Goal: Information Seeking & Learning: Learn about a topic

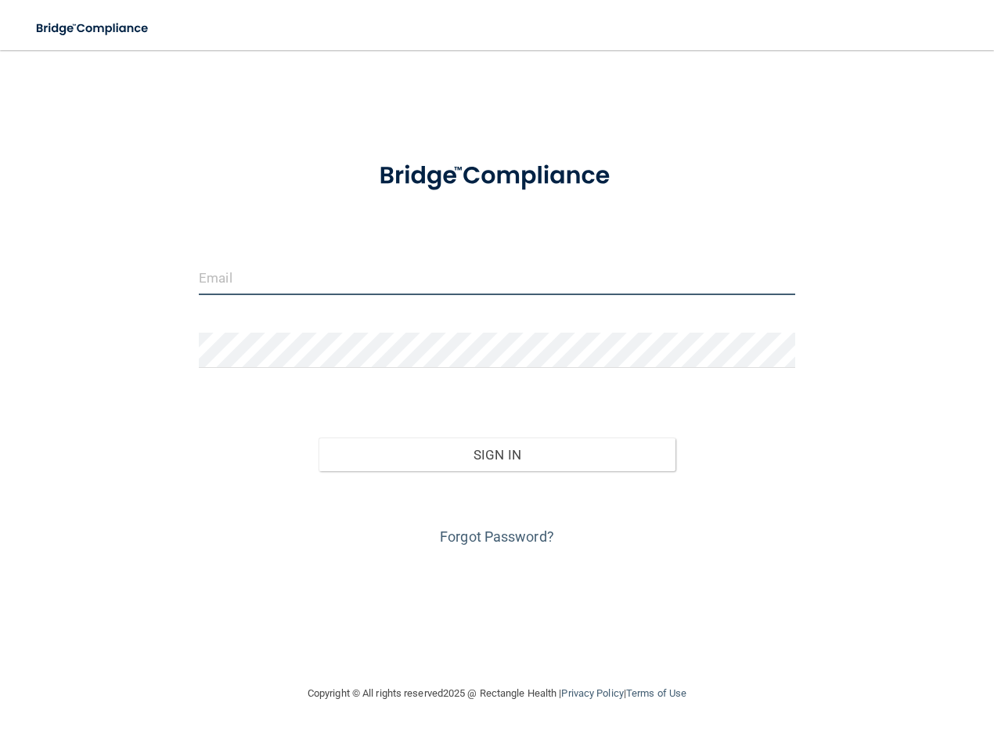
click at [292, 275] on input "email" at bounding box center [497, 277] width 596 height 35
type input "[PERSON_NAME][EMAIL_ADDRESS][DOMAIN_NAME]"
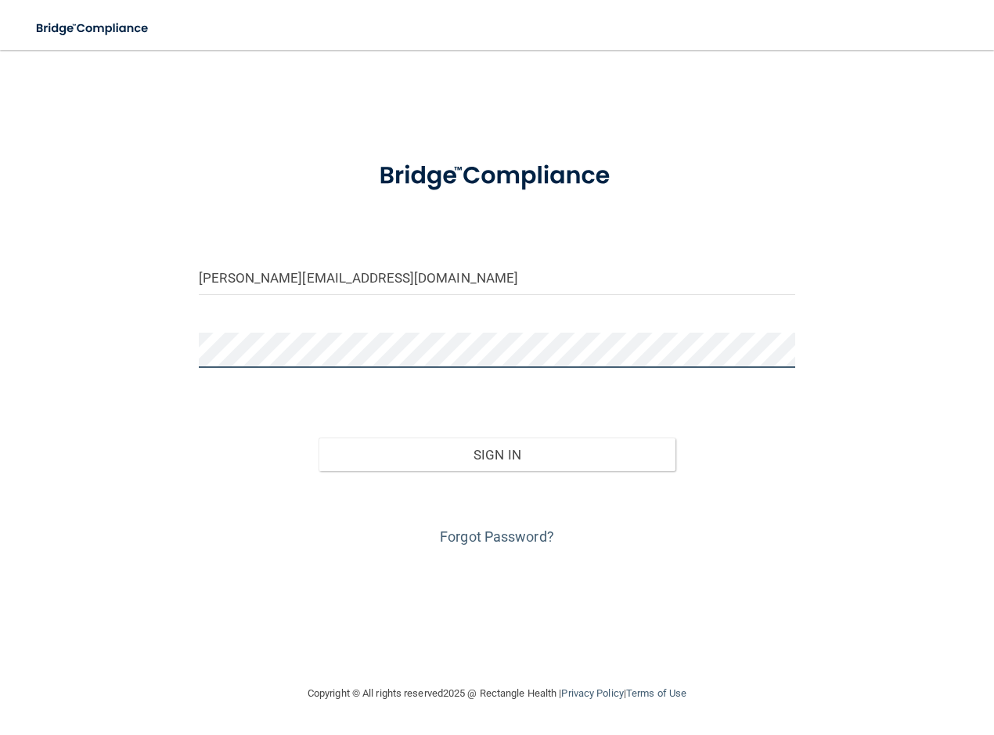
click at [318, 437] on button "Sign In" at bounding box center [497, 454] width 358 height 34
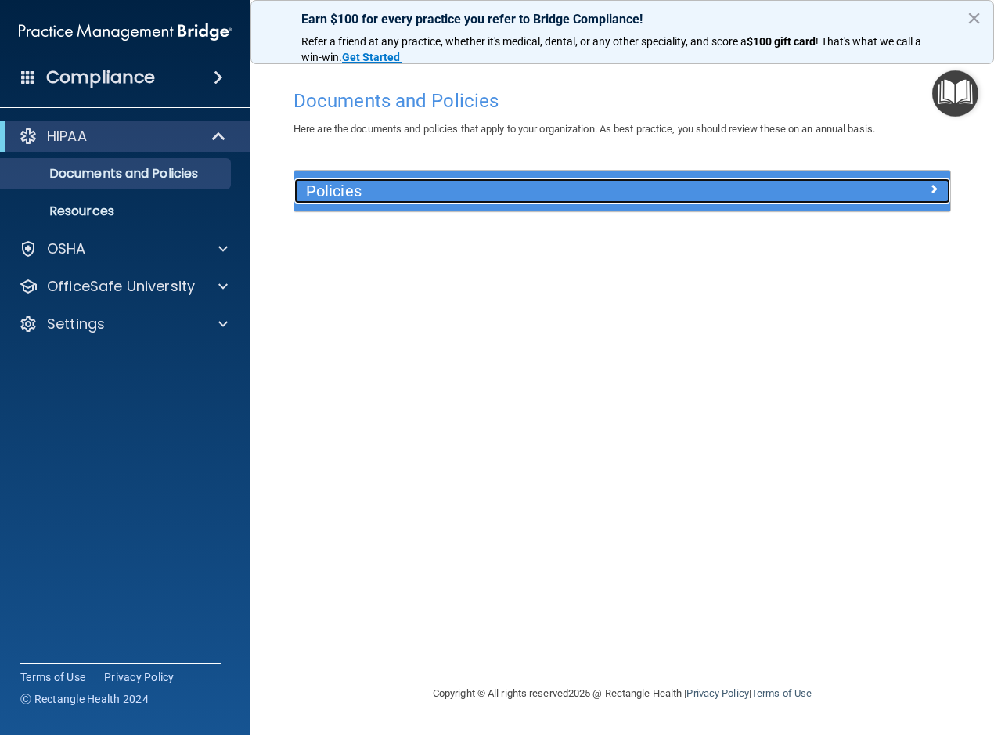
click at [923, 188] on div at bounding box center [868, 187] width 164 height 19
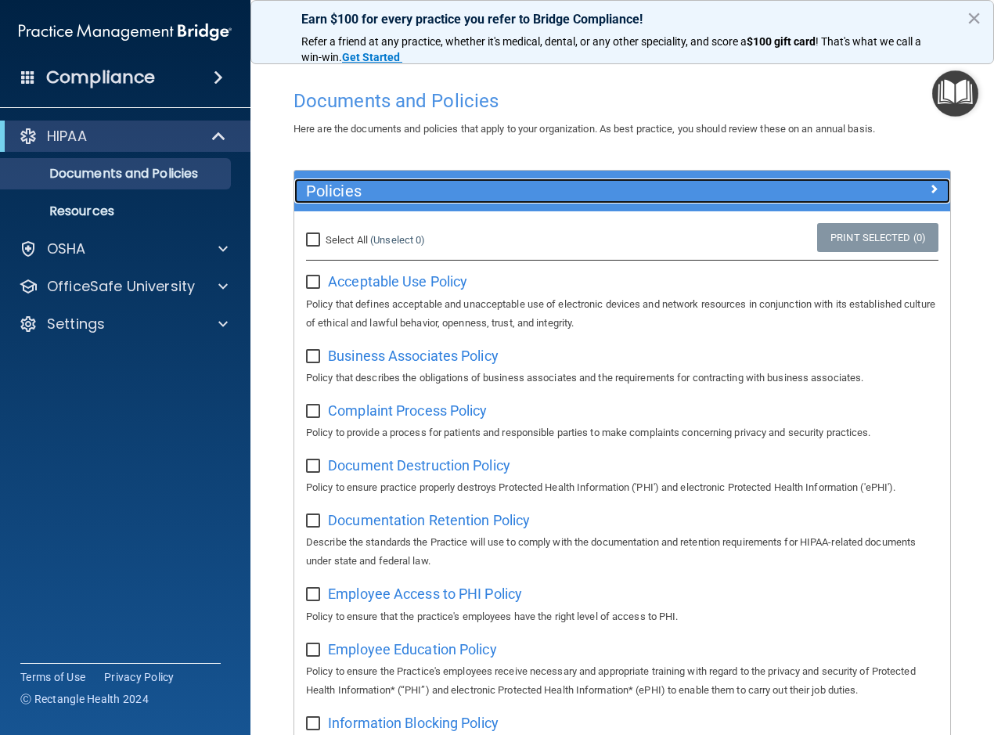
click at [903, 179] on div at bounding box center [868, 187] width 164 height 19
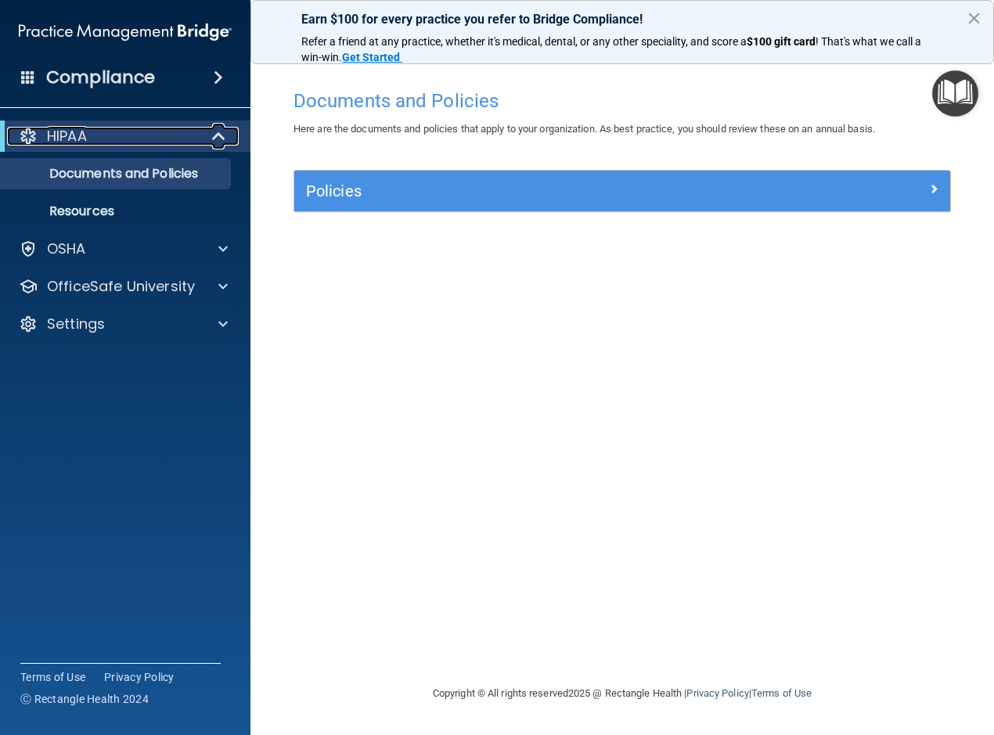
click at [53, 140] on p "HIPAA" at bounding box center [67, 136] width 40 height 19
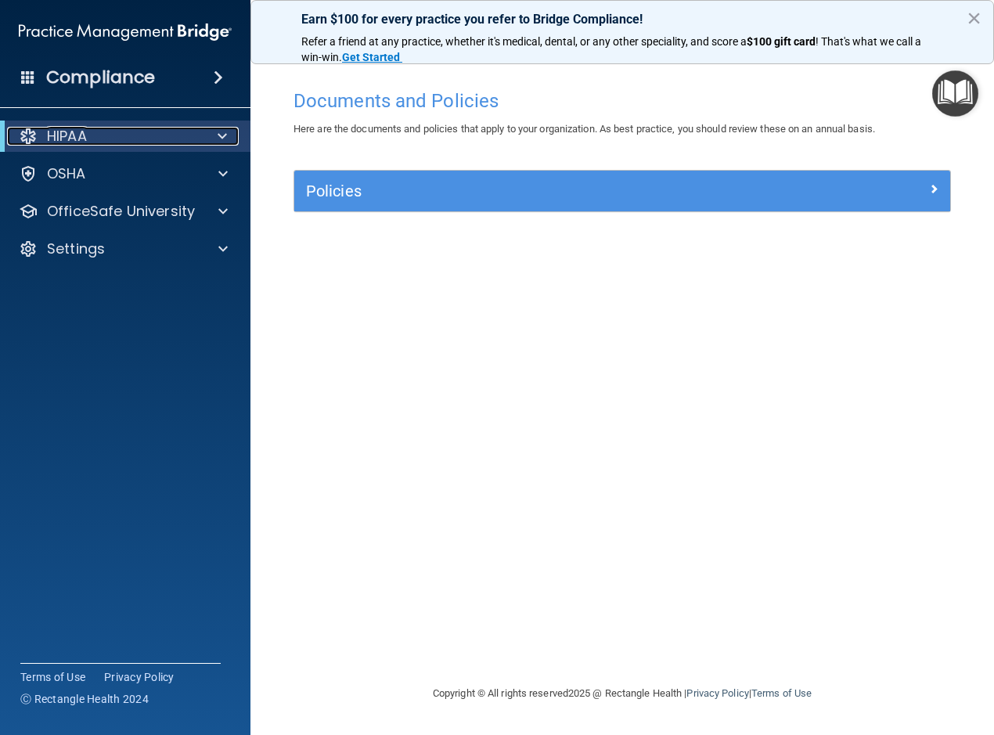
click at [53, 139] on p "HIPAA" at bounding box center [67, 136] width 40 height 19
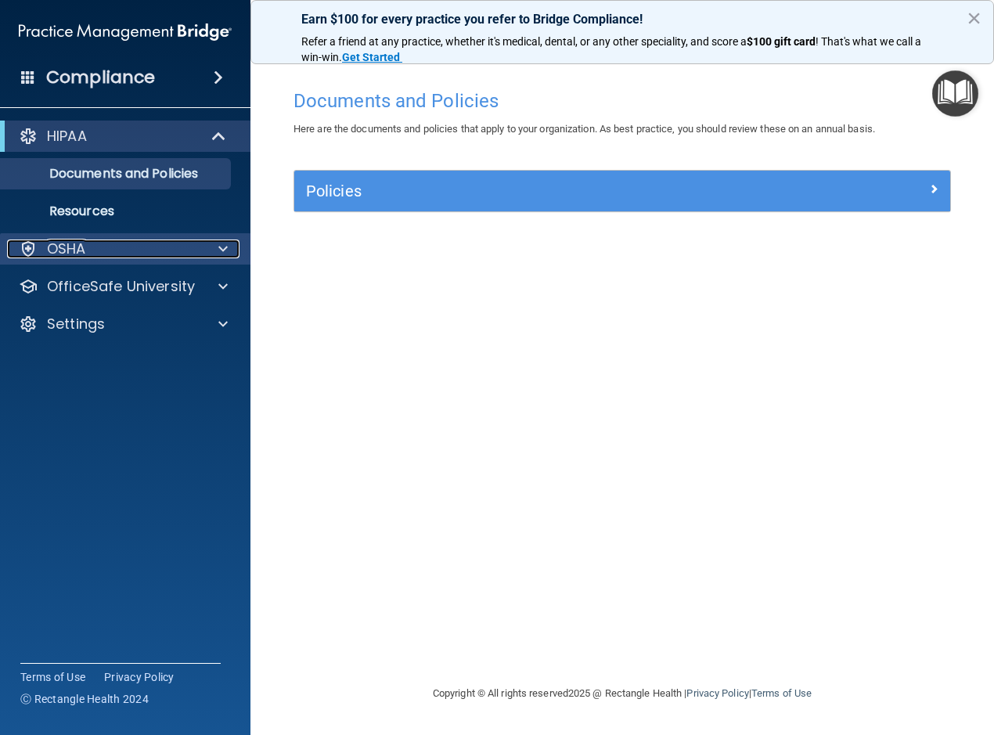
click at [95, 250] on div "OSHA" at bounding box center [104, 248] width 194 height 19
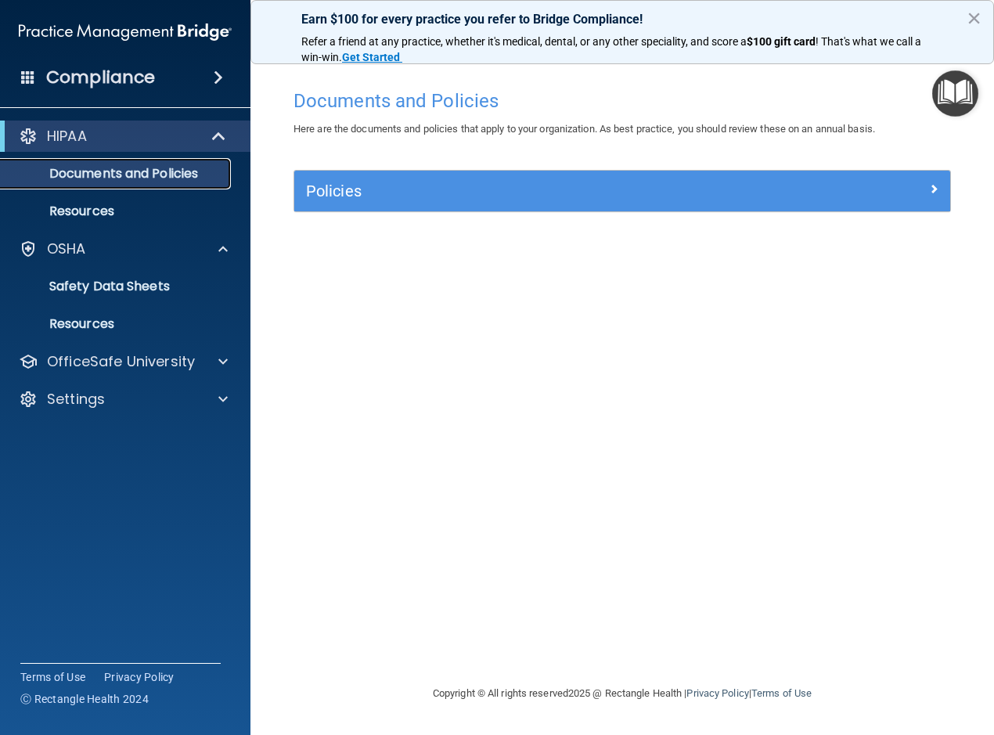
click at [97, 166] on p "Documents and Policies" at bounding box center [117, 174] width 214 height 16
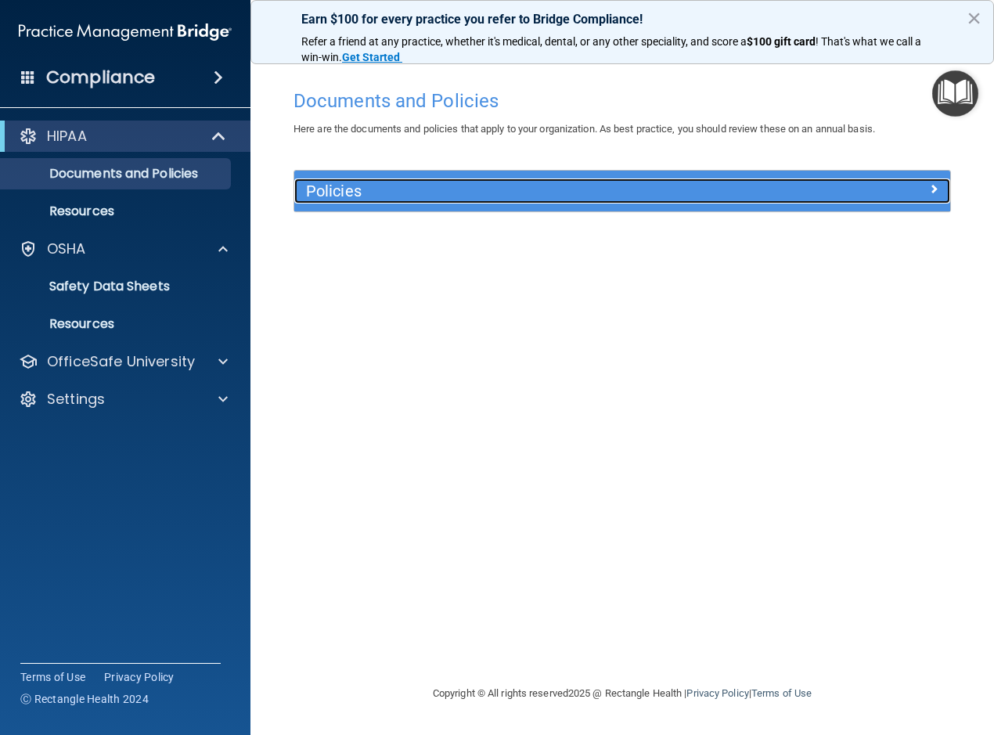
click at [322, 191] on h5 "Policies" at bounding box center [540, 190] width 469 height 17
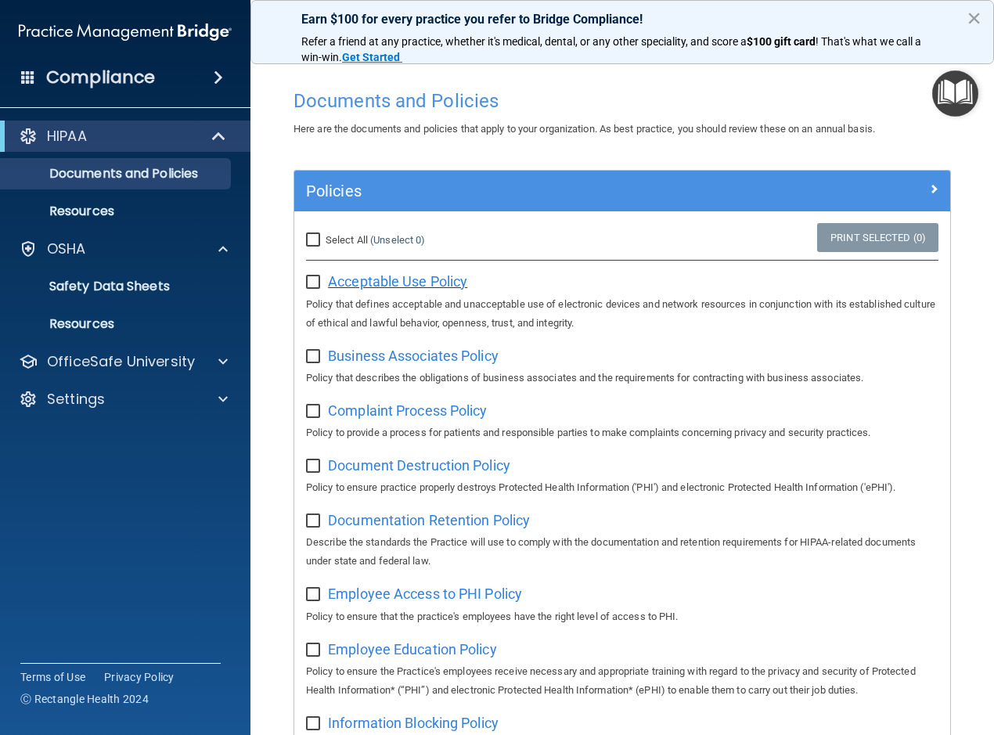
click at [376, 279] on span "Acceptable Use Policy" at bounding box center [397, 281] width 139 height 16
click at [216, 70] on span at bounding box center [218, 77] width 9 height 19
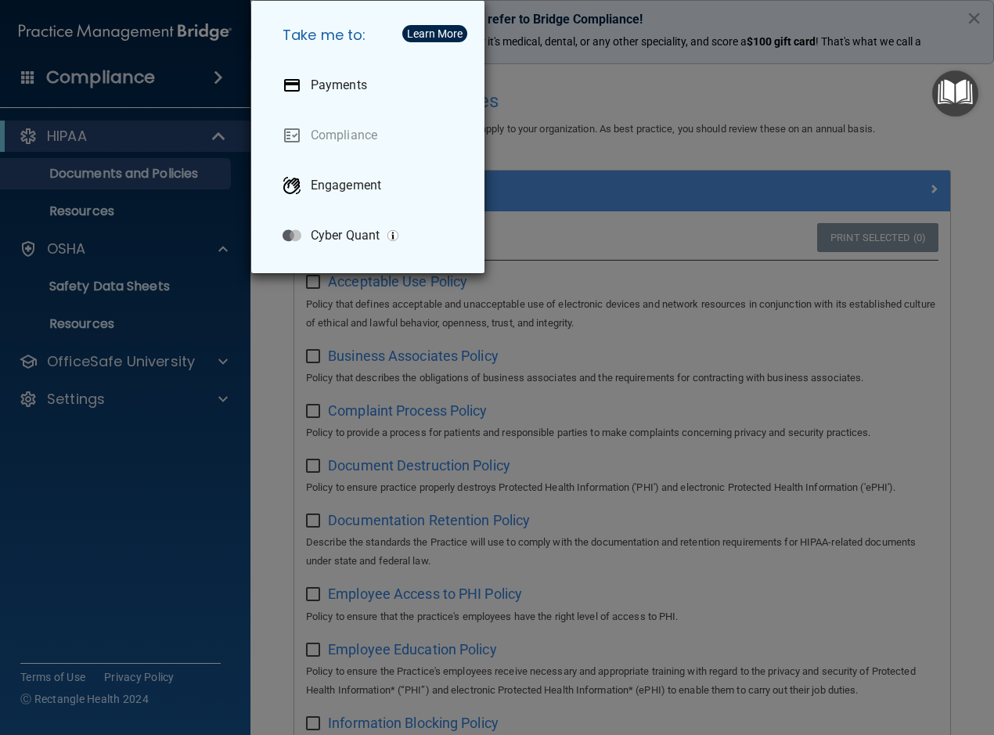
click at [216, 70] on div "Take me to: Payments Compliance Engagement Cyber Quant" at bounding box center [497, 367] width 994 height 735
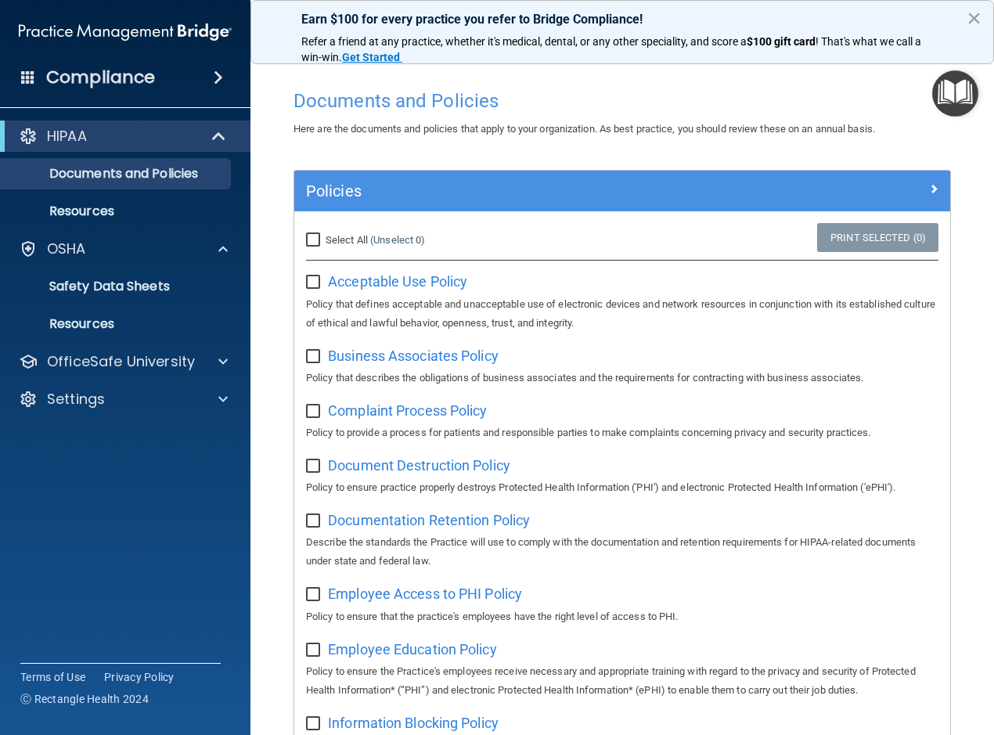
click at [319, 239] on input "Select All (Unselect 0) Unselect All" at bounding box center [315, 240] width 18 height 13
checkbox input "true"
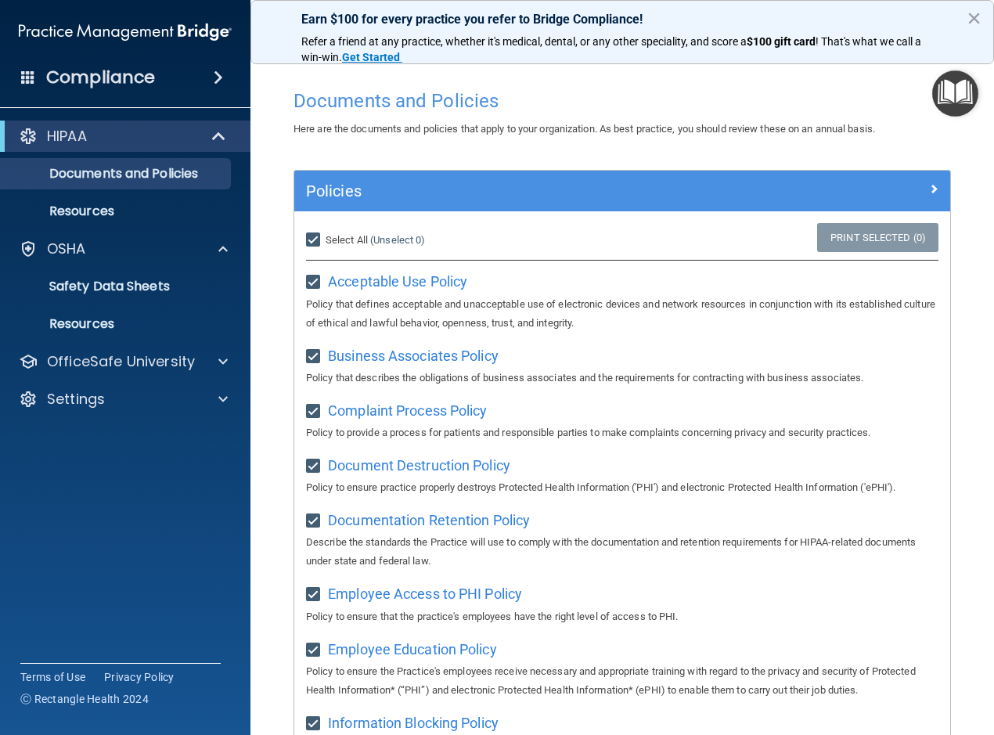
checkbox input "true"
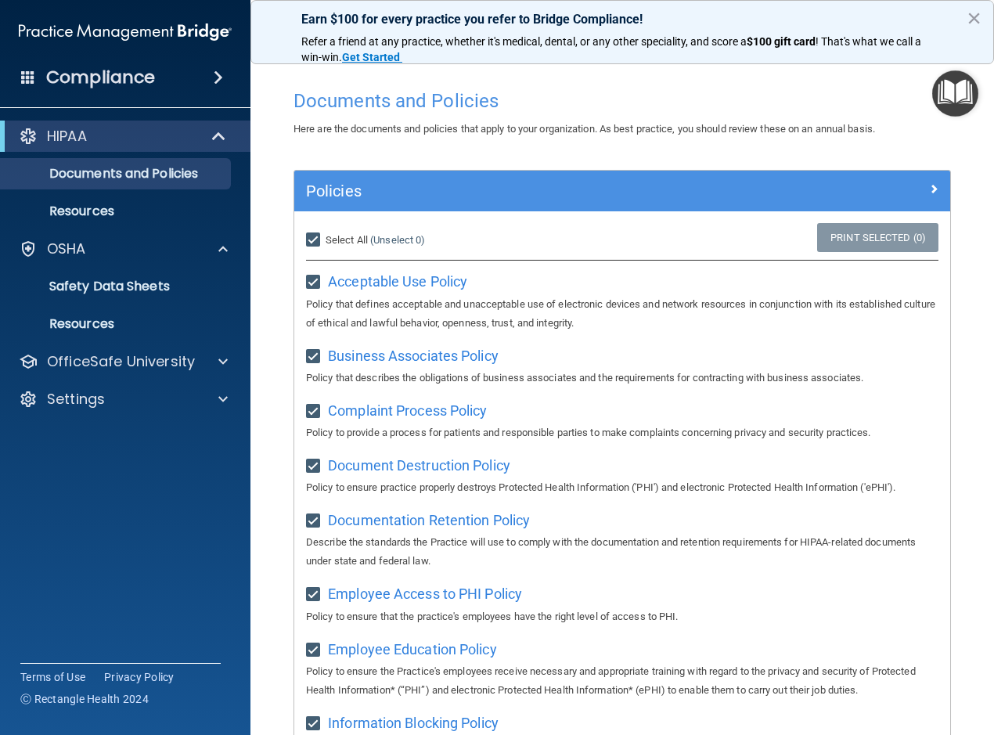
checkbox input "true"
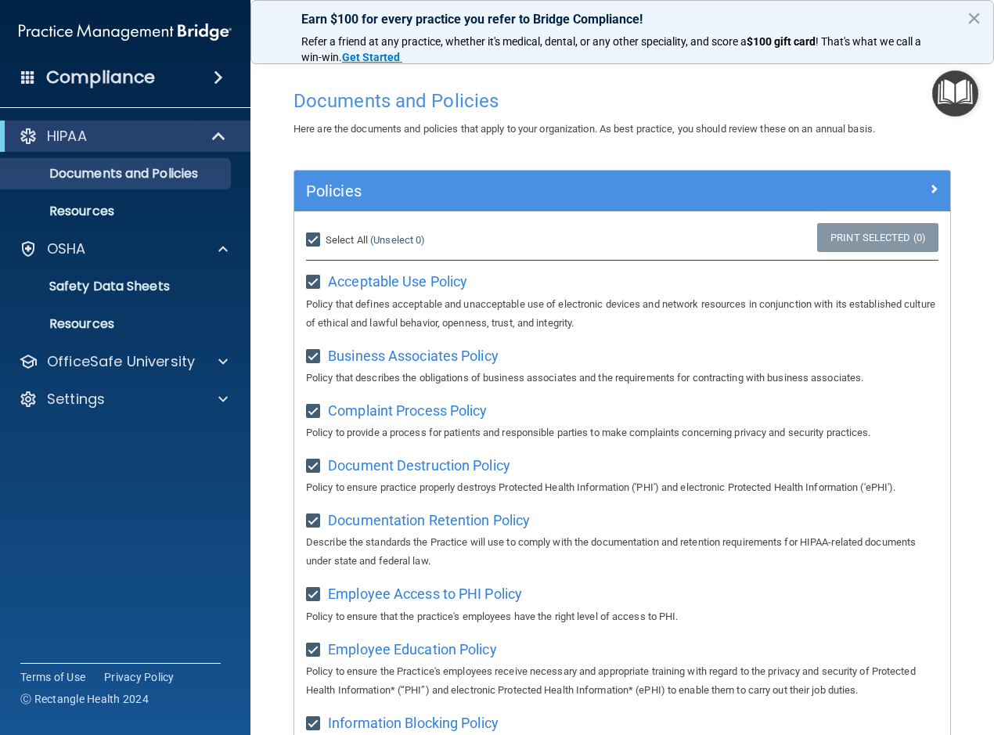
checkbox input "true"
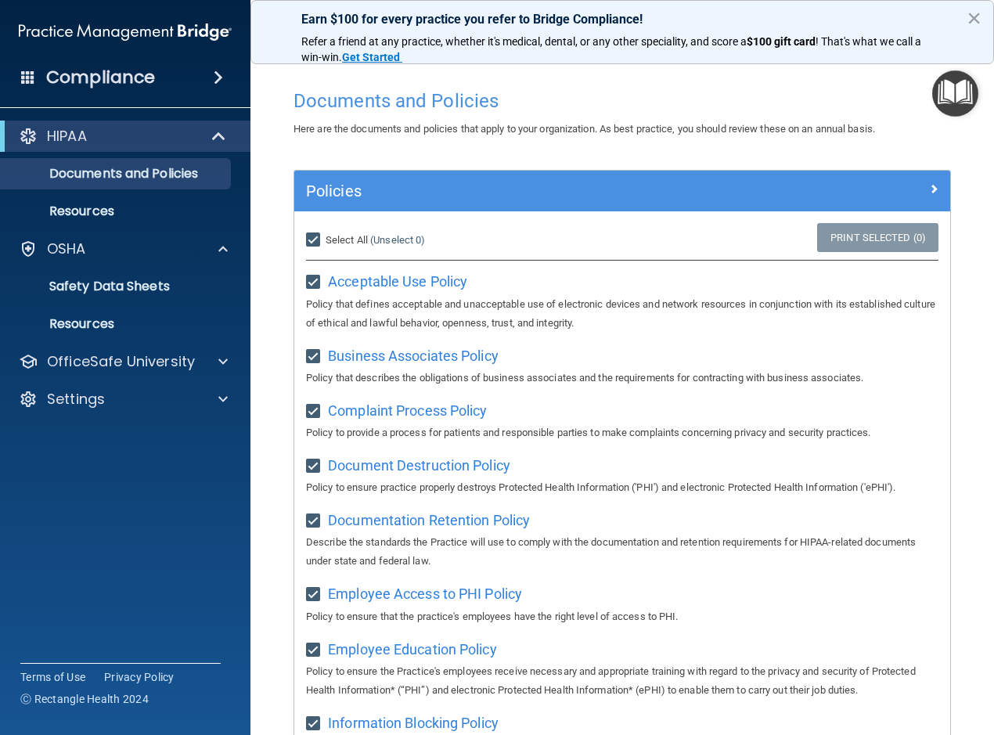
checkbox input "true"
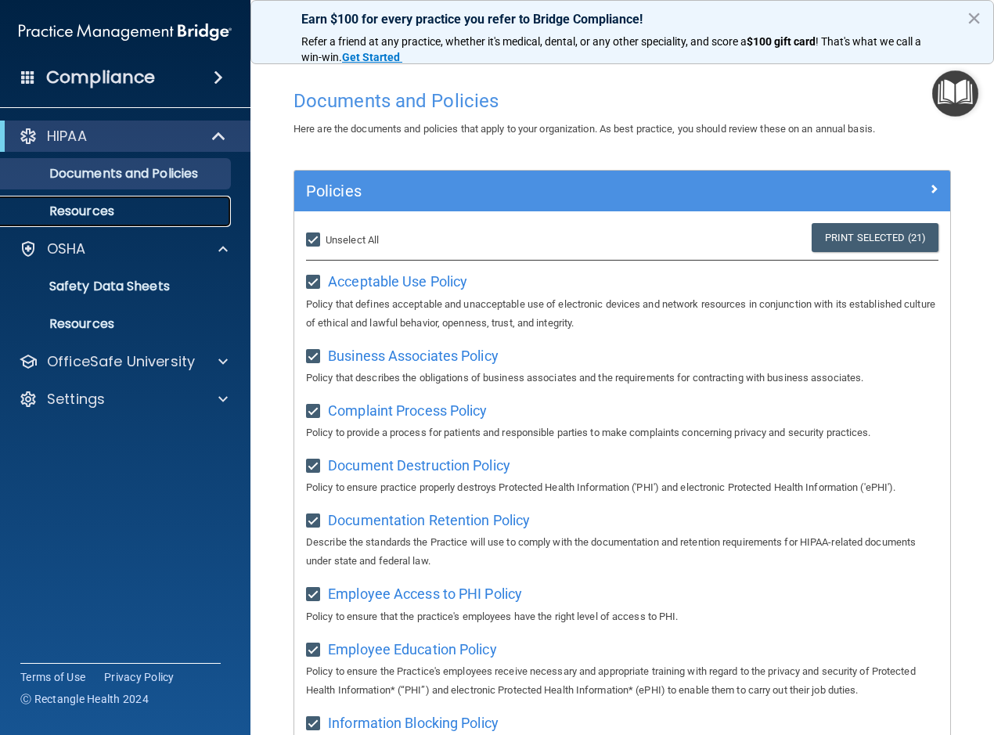
click at [97, 216] on p "Resources" at bounding box center [117, 211] width 214 height 16
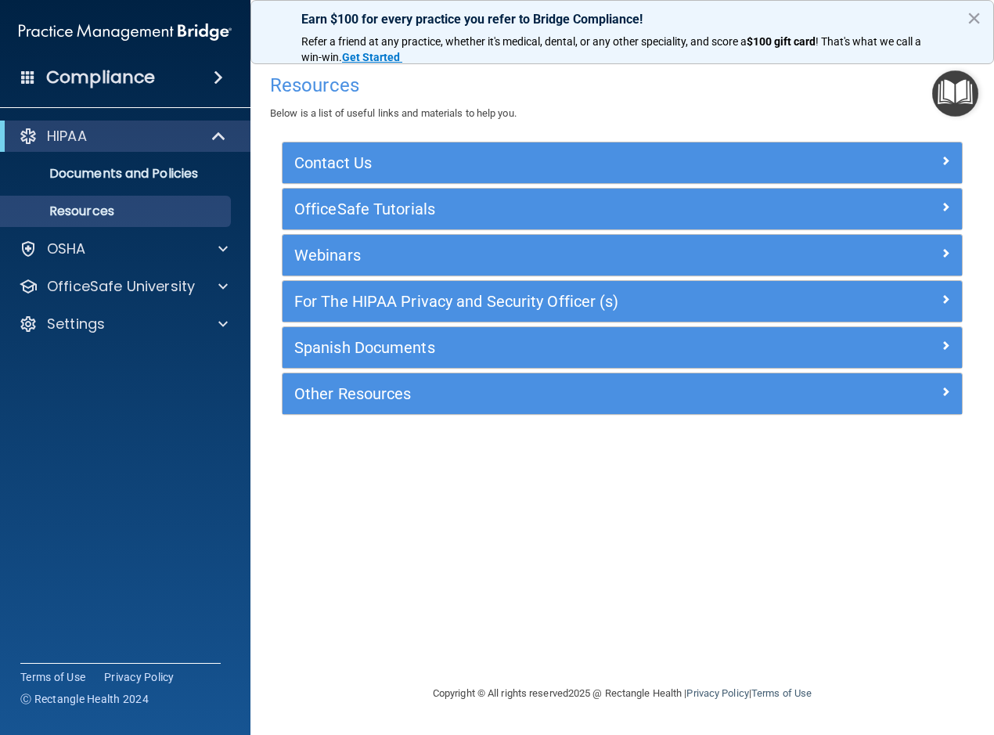
click at [960, 94] on img "Open Resource Center" at bounding box center [955, 93] width 46 height 46
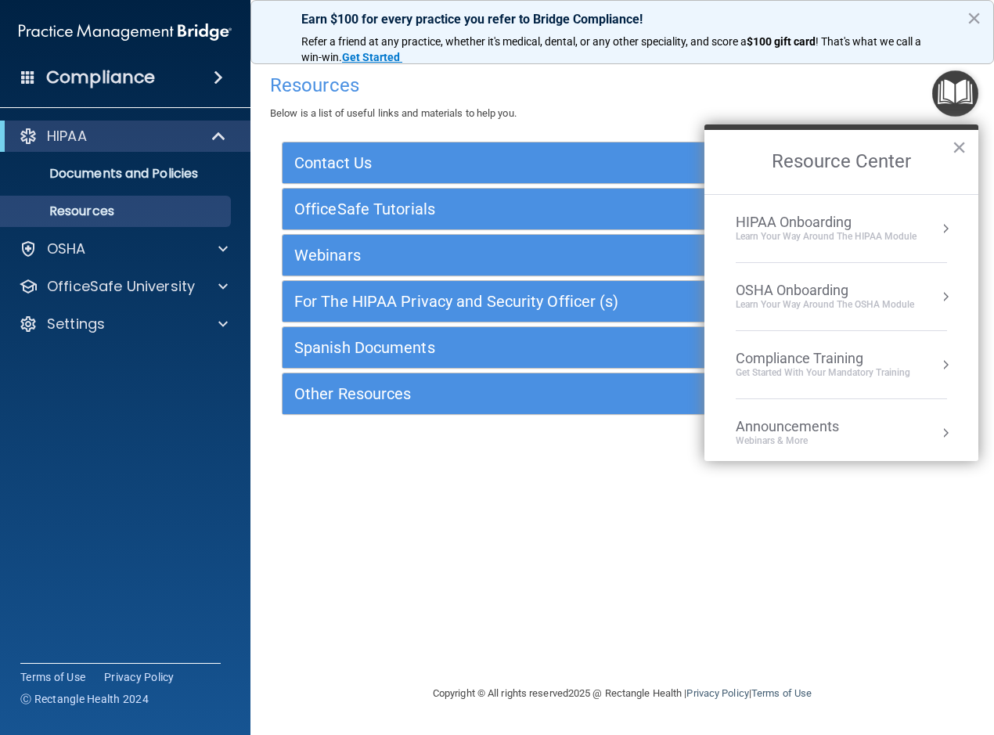
click at [924, 226] on div "HIPAA Onboarding Learn Your Way around the HIPAA module" at bounding box center [841, 229] width 211 height 30
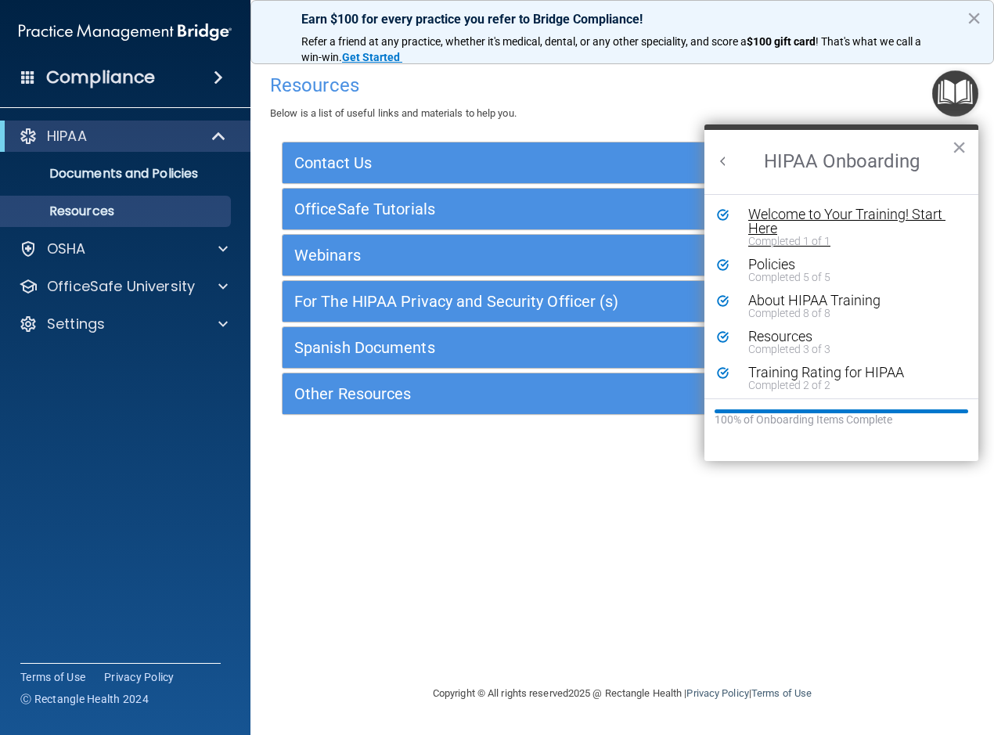
click at [815, 213] on div "Welcome to Your Training! Start Here" at bounding box center [847, 221] width 198 height 28
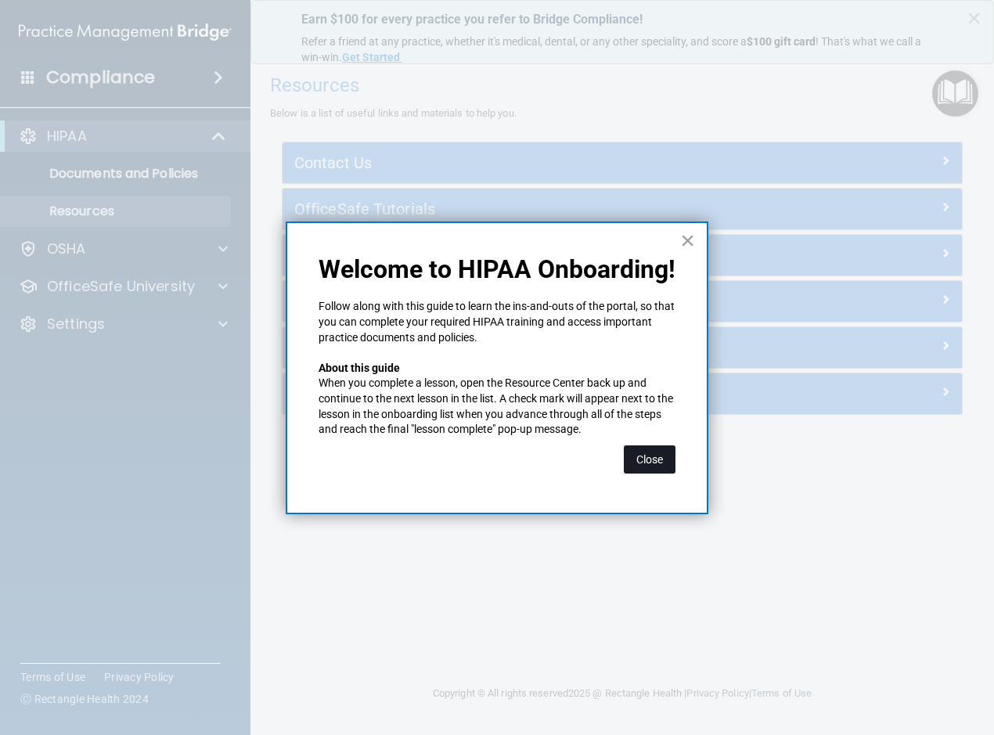
click at [668, 456] on button "Close" at bounding box center [650, 459] width 52 height 28
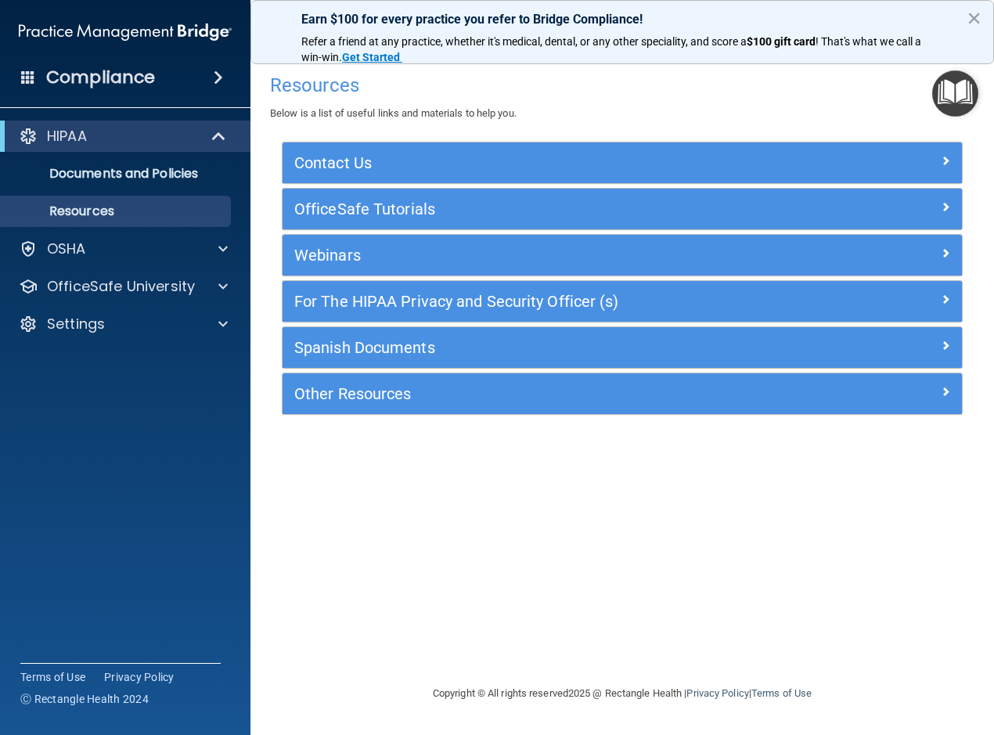
click at [950, 97] on img "Open Resource Center" at bounding box center [955, 93] width 46 height 46
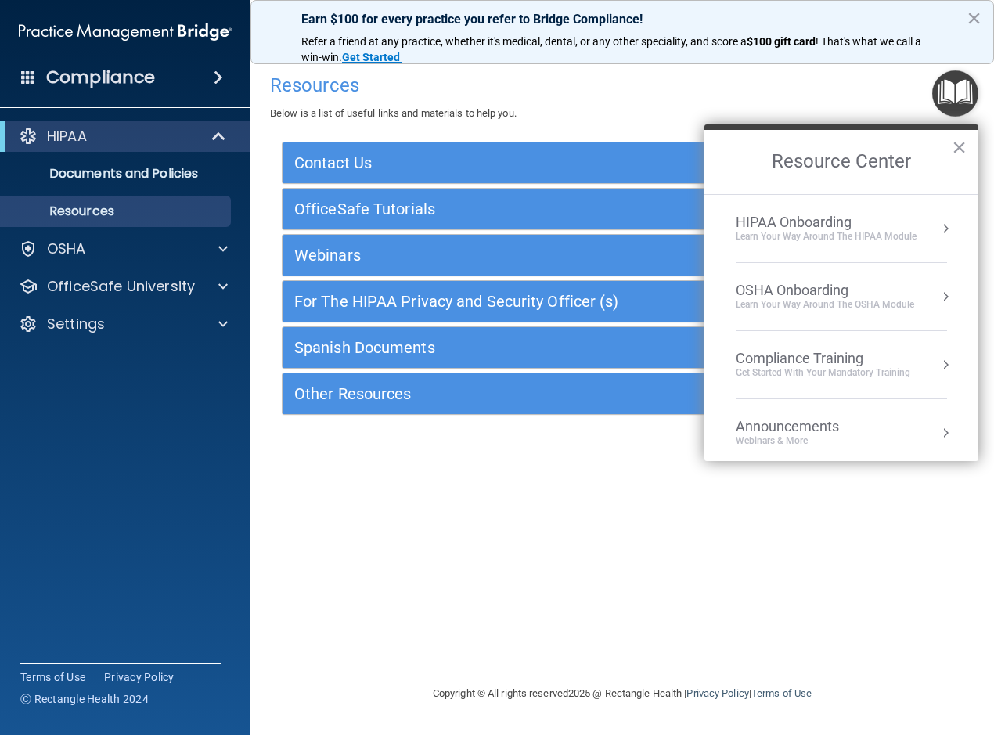
click at [837, 228] on div "HIPAA Onboarding" at bounding box center [826, 222] width 181 height 17
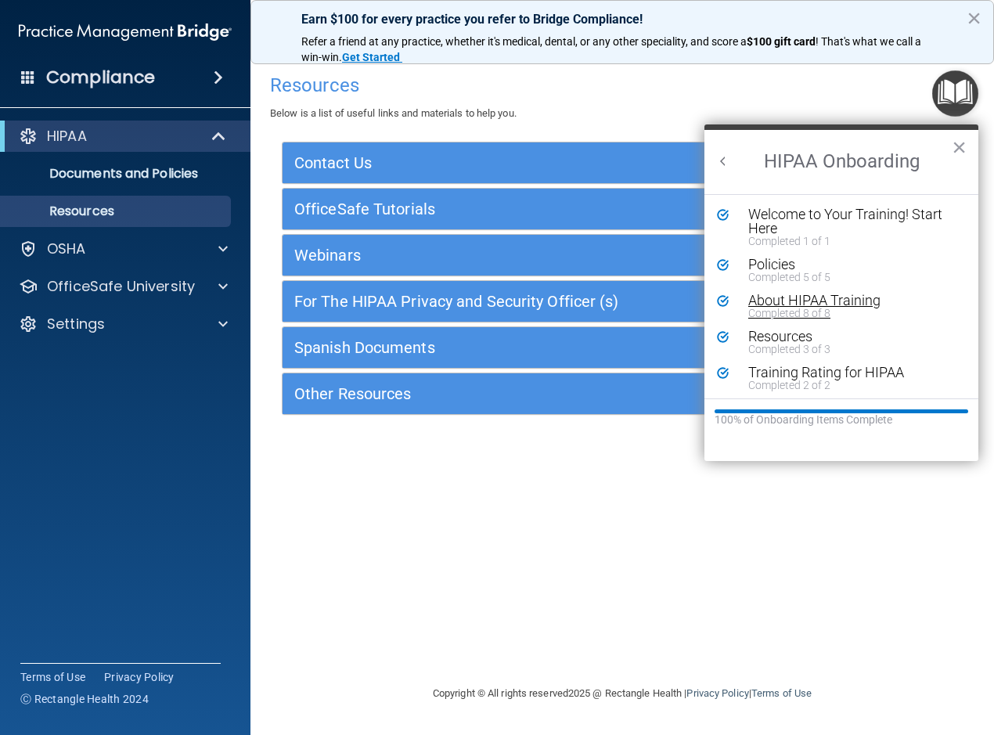
scroll to position [3, 0]
click at [723, 160] on button "Back to Resource Center Home" at bounding box center [723, 161] width 16 height 16
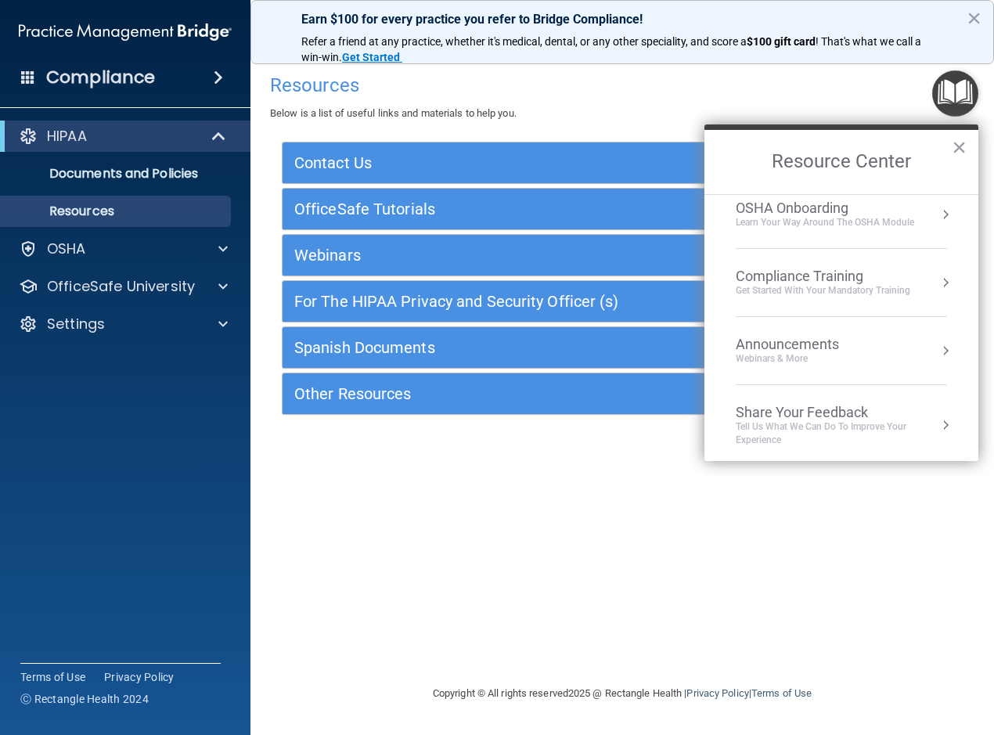
scroll to position [88, 0]
click at [631, 553] on div "Resources Below is a list of useful links and materials to help you. Contact Us…" at bounding box center [622, 367] width 681 height 603
click at [960, 150] on button "×" at bounding box center [958, 147] width 15 height 25
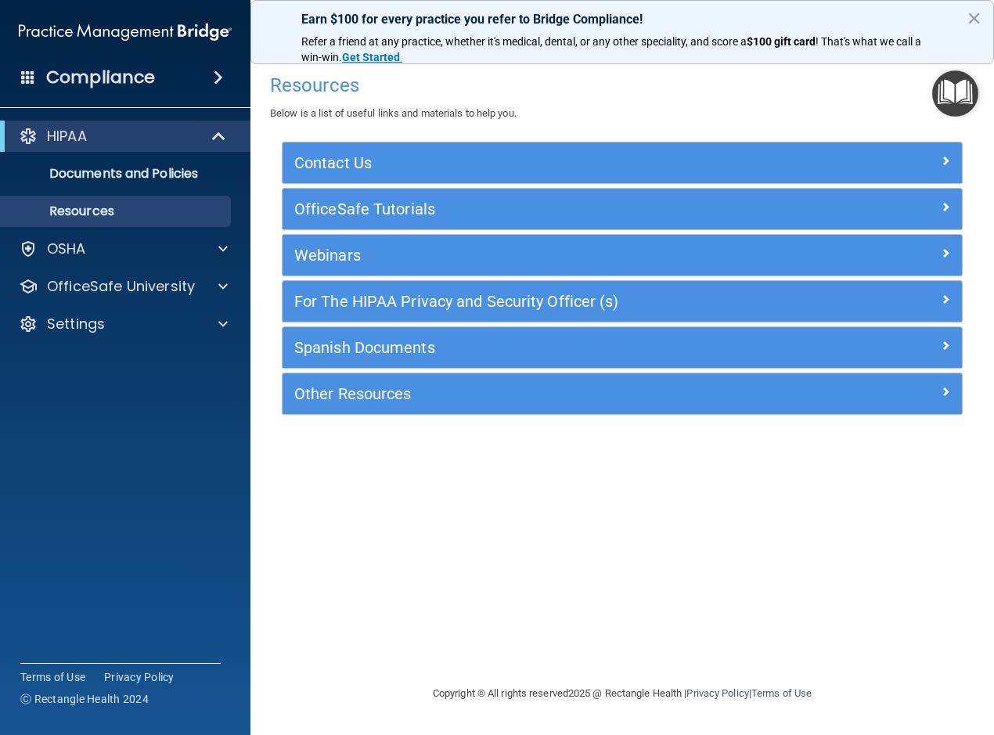
click at [981, 2] on div "Earn $100 for every practice you refer to Bridge Compliance! Refer a friend at …" at bounding box center [621, 32] width 743 height 64
click at [978, 20] on button "×" at bounding box center [973, 17] width 15 height 25
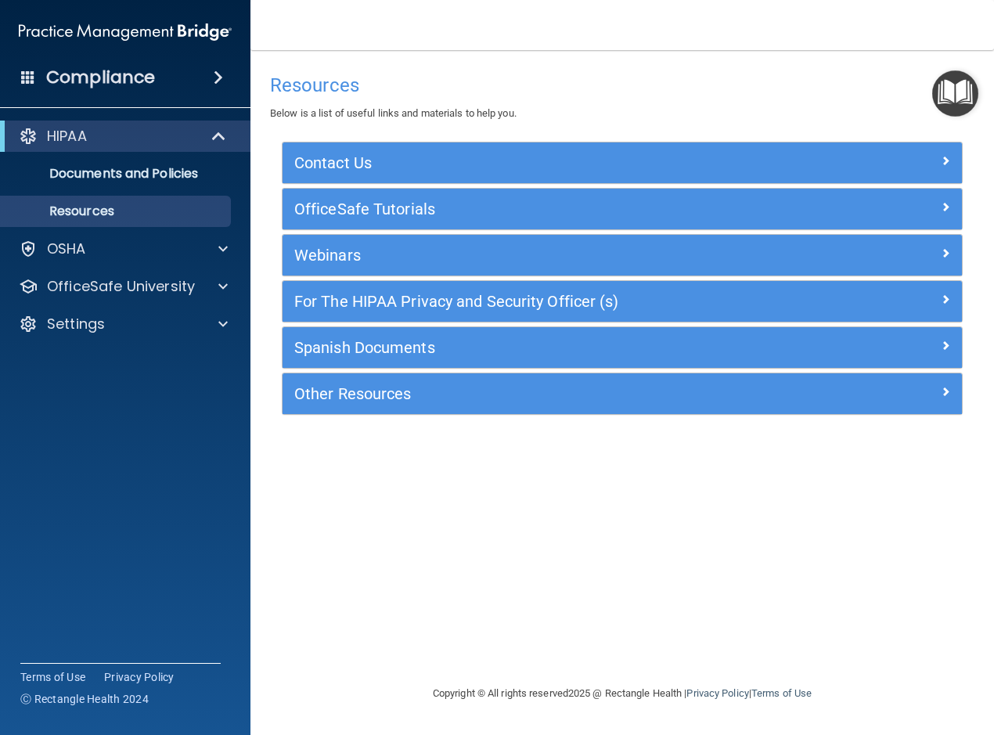
click at [96, 67] on h4 "Compliance" at bounding box center [100, 78] width 109 height 22
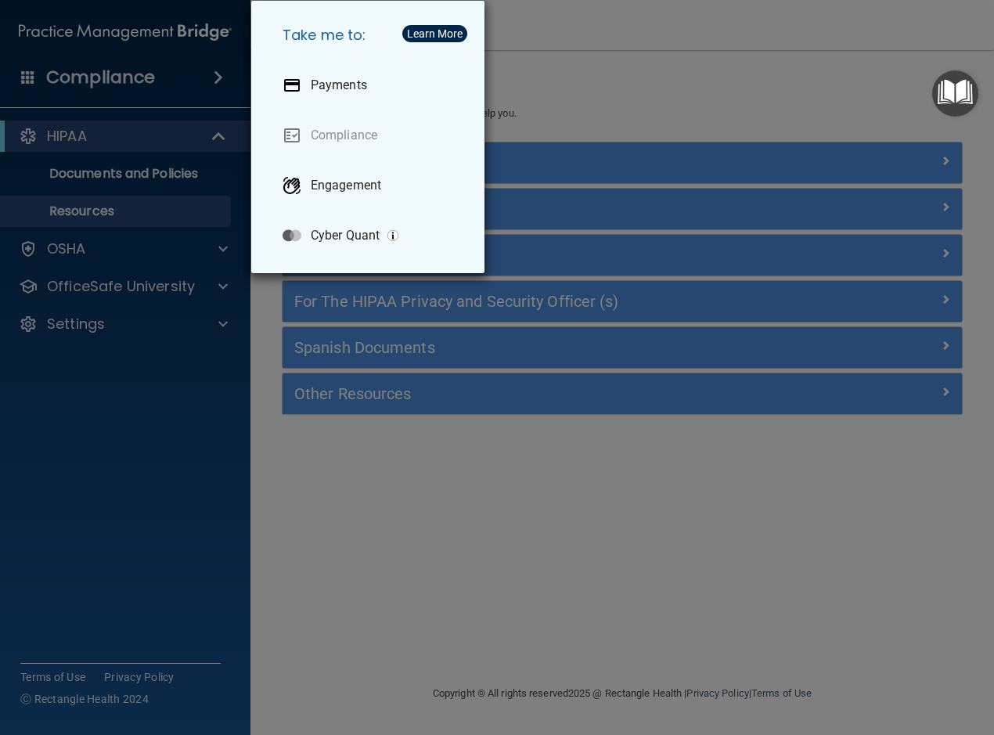
click at [579, 37] on div "Take me to: Payments Compliance Engagement Cyber Quant" at bounding box center [497, 367] width 994 height 735
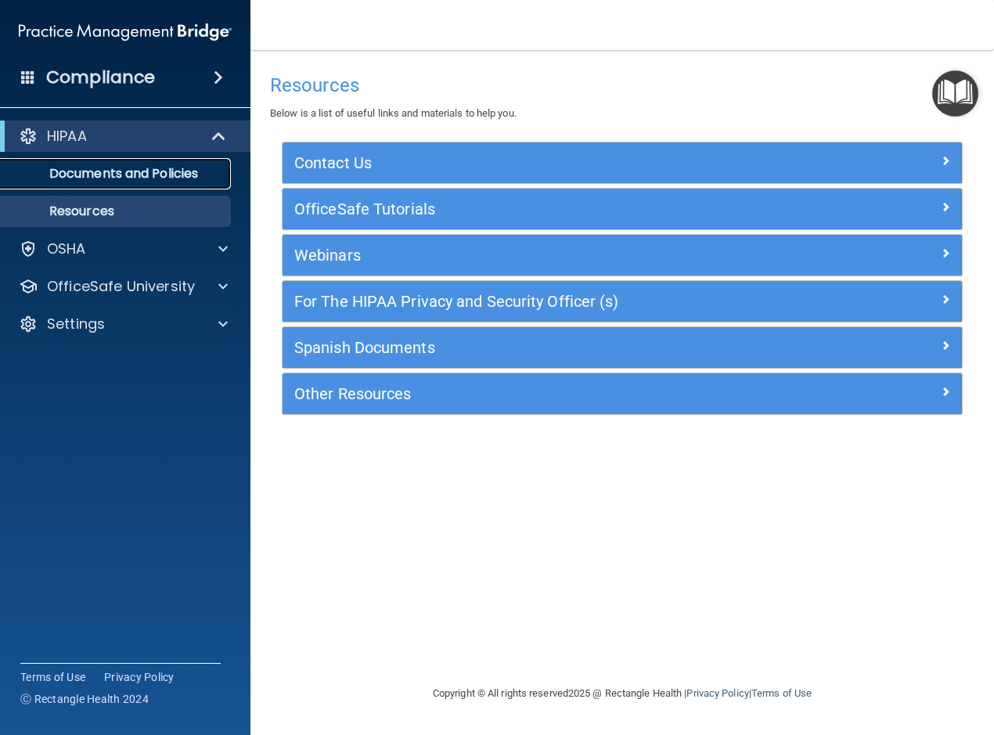
click at [131, 169] on p "Documents and Policies" at bounding box center [117, 174] width 214 height 16
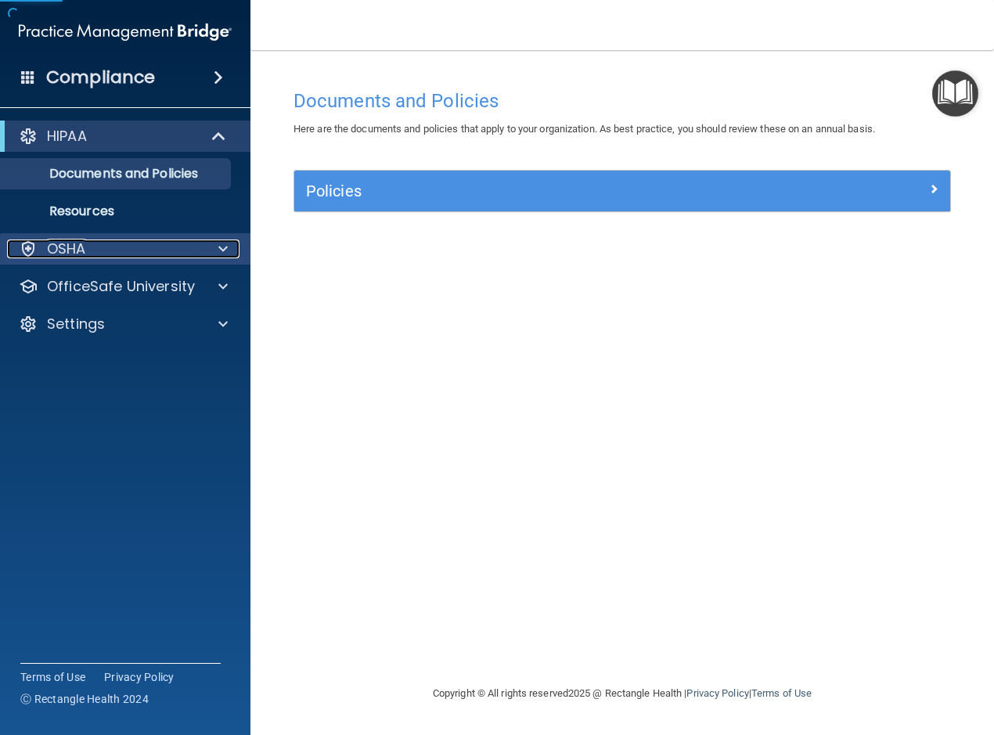
click at [85, 254] on p "OSHA" at bounding box center [66, 248] width 39 height 19
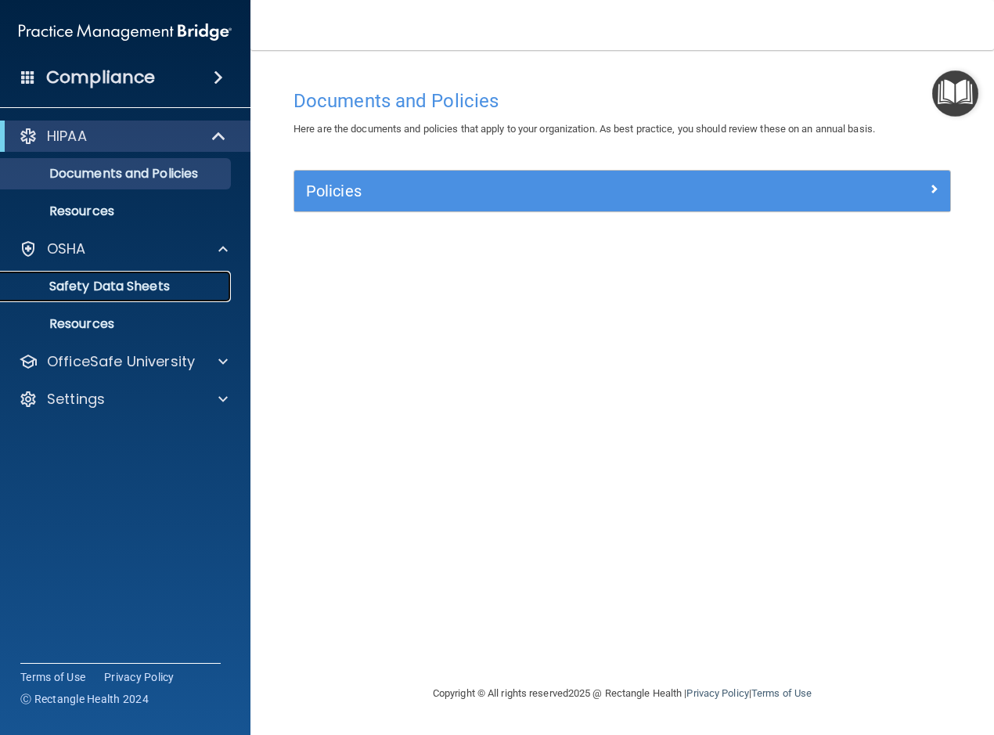
click at [111, 292] on p "Safety Data Sheets" at bounding box center [117, 287] width 214 height 16
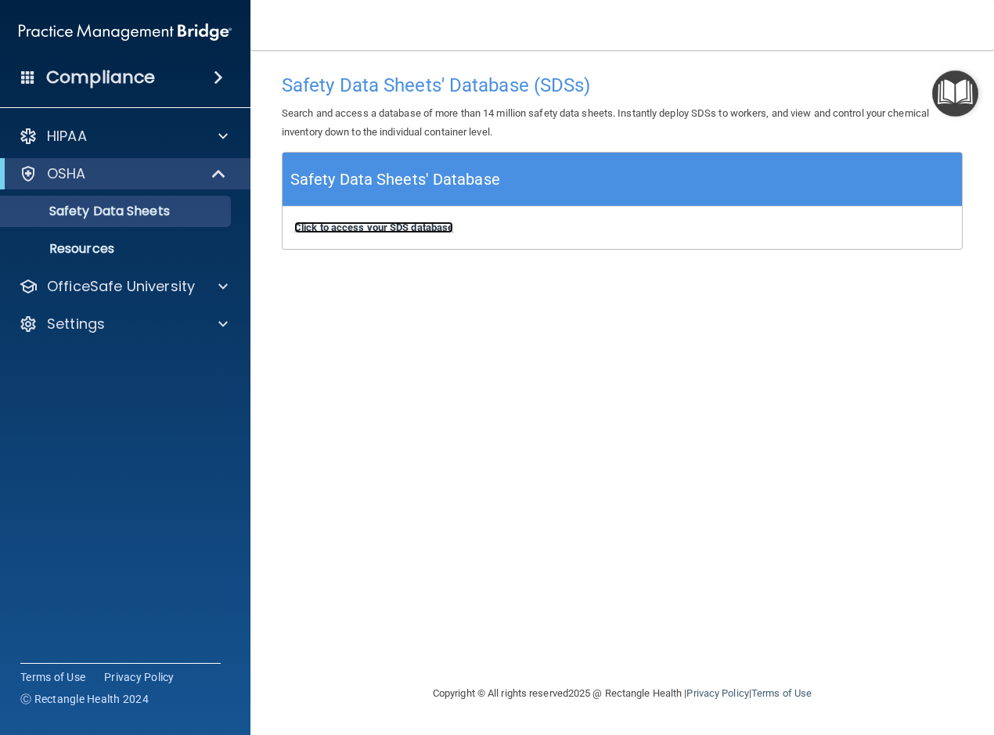
click at [389, 227] on b "Click to access your SDS database" at bounding box center [373, 227] width 159 height 12
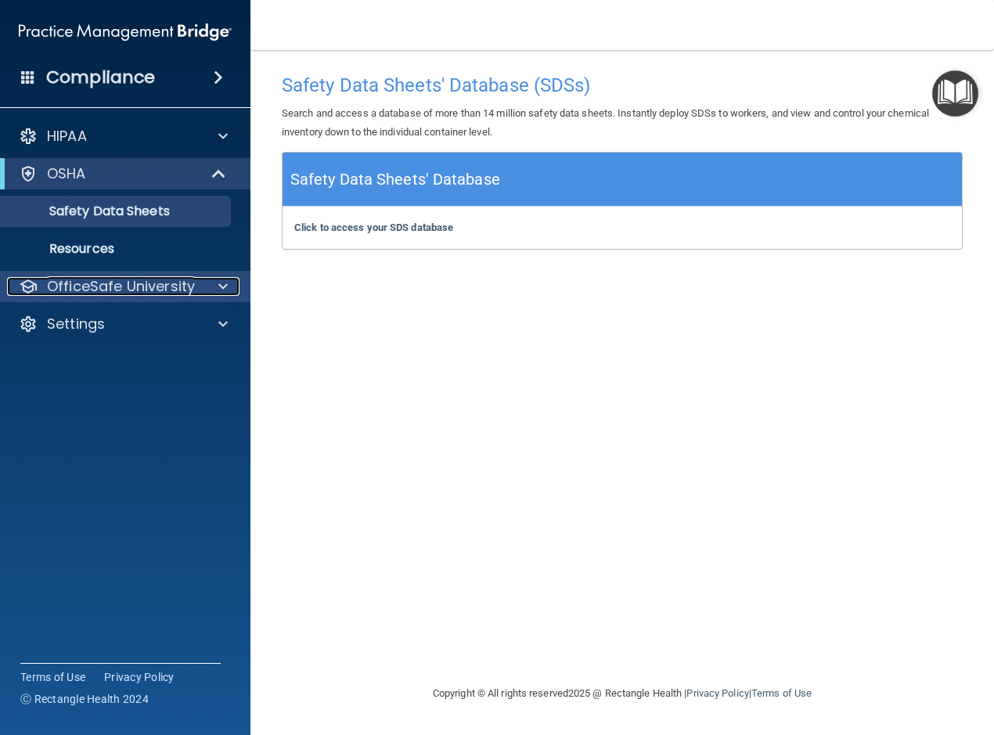
click at [111, 280] on p "OfficeSafe University" at bounding box center [121, 286] width 148 height 19
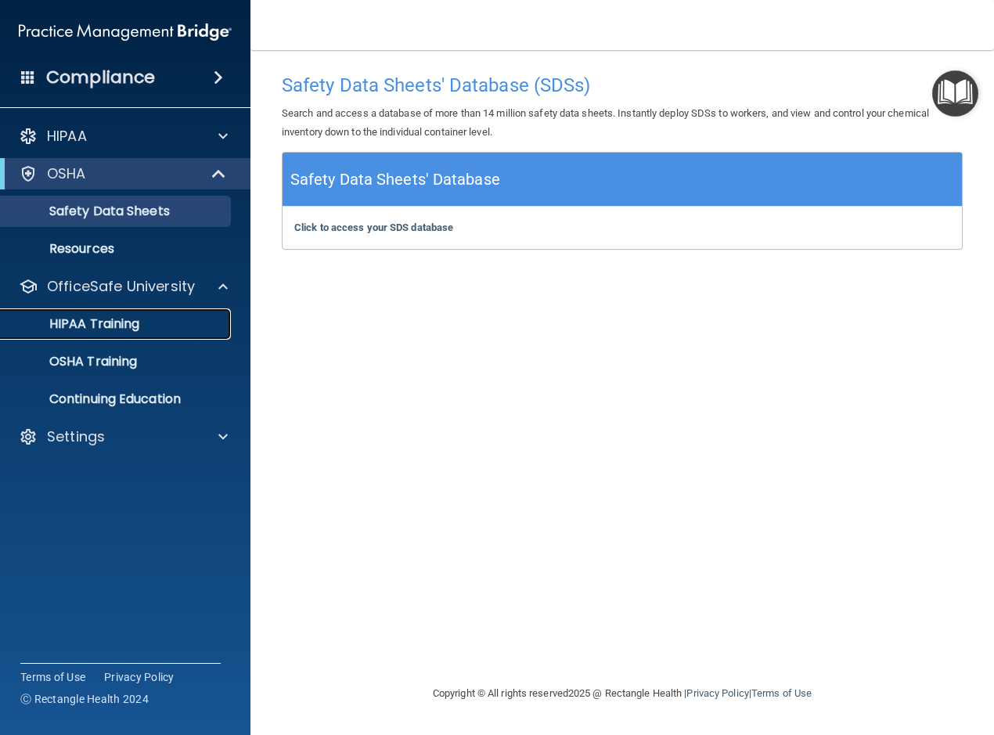
click at [103, 325] on p "HIPAA Training" at bounding box center [74, 324] width 129 height 16
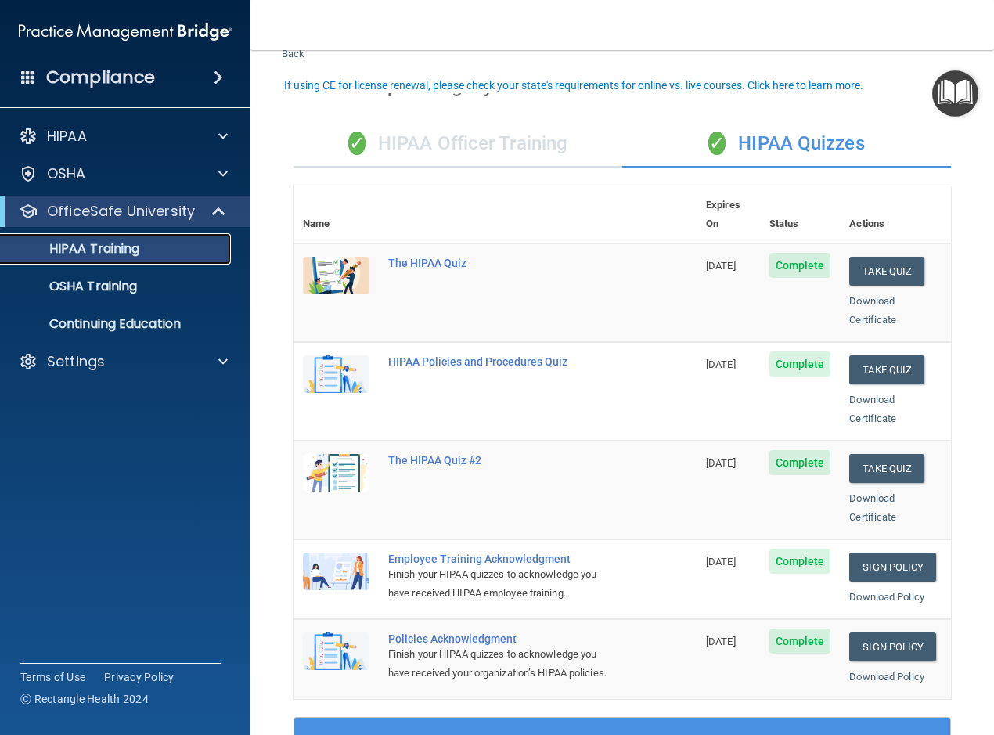
scroll to position [78, 0]
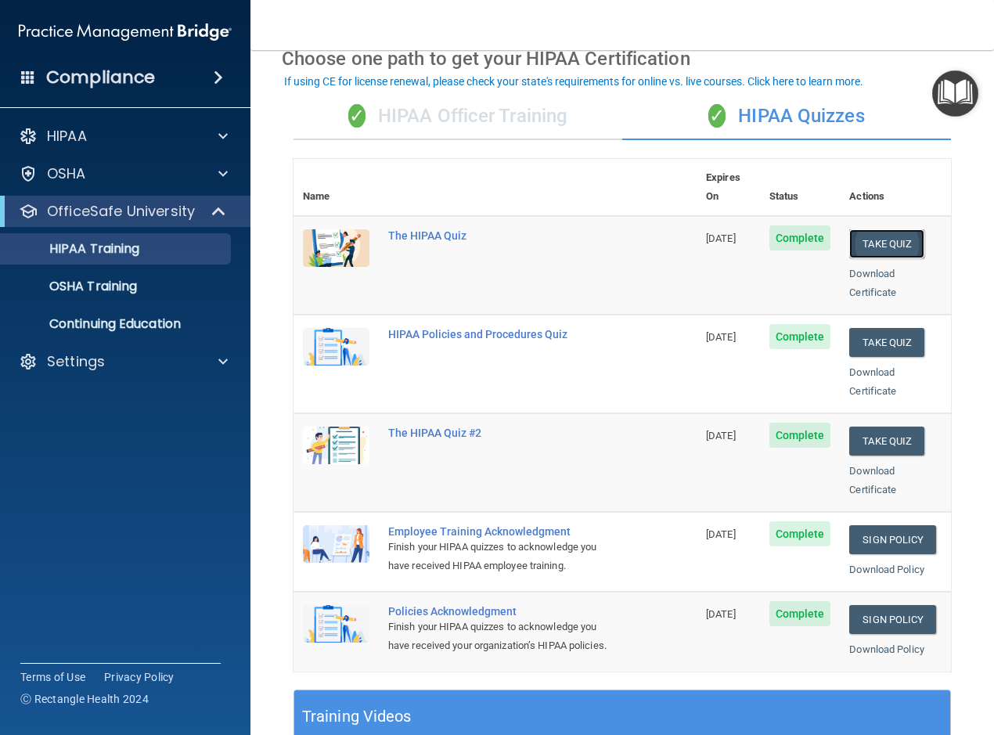
click at [887, 229] on button "Take Quiz" at bounding box center [886, 243] width 75 height 29
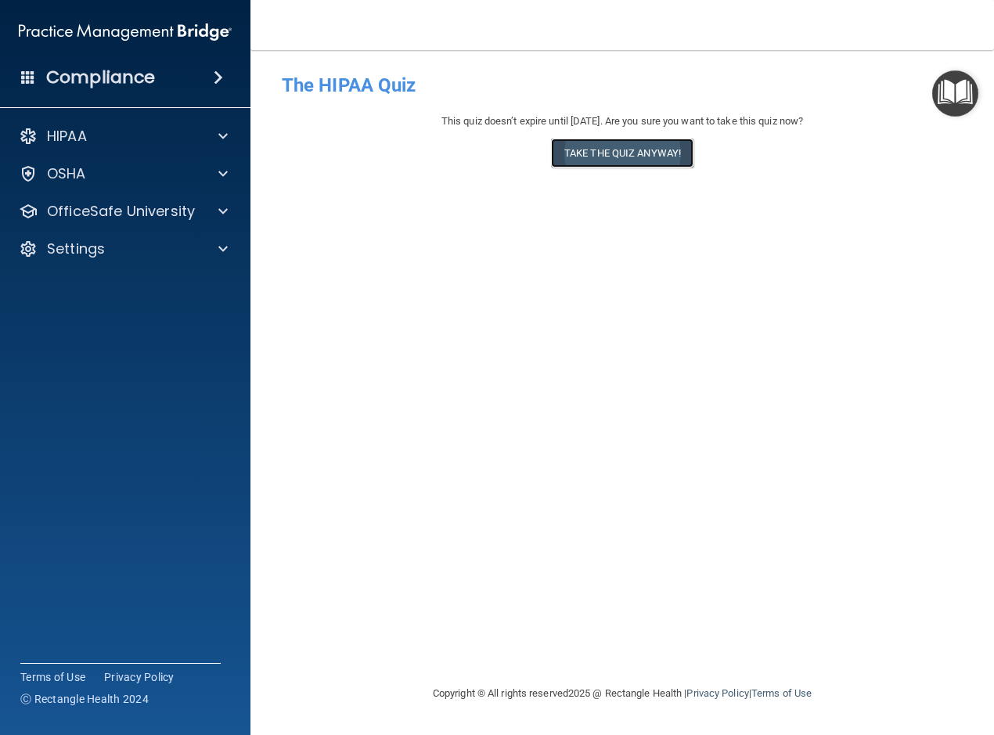
click at [634, 157] on button "Take the quiz anyway!" at bounding box center [622, 152] width 142 height 29
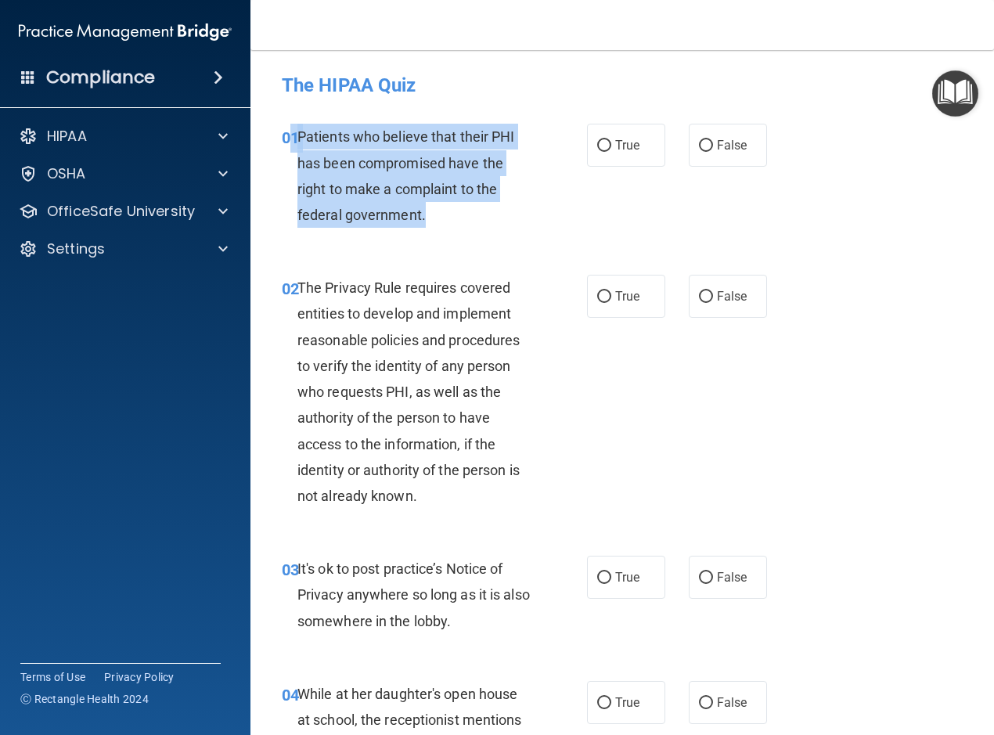
drag, startPoint x: 445, startPoint y: 218, endPoint x: 290, endPoint y: 131, distance: 178.7
click at [290, 131] on div "01 Patients who believe that their PHI has been compromised have the right to m…" at bounding box center [434, 180] width 352 height 112
drag, startPoint x: 290, startPoint y: 131, endPoint x: 381, endPoint y: 151, distance: 93.8
copy div "1 Patients who believe that their PHI has been compromised have the right to ma…"
click at [391, 192] on span "Patients who believe that their PHI has been compromised have the right to make…" at bounding box center [406, 175] width 218 height 95
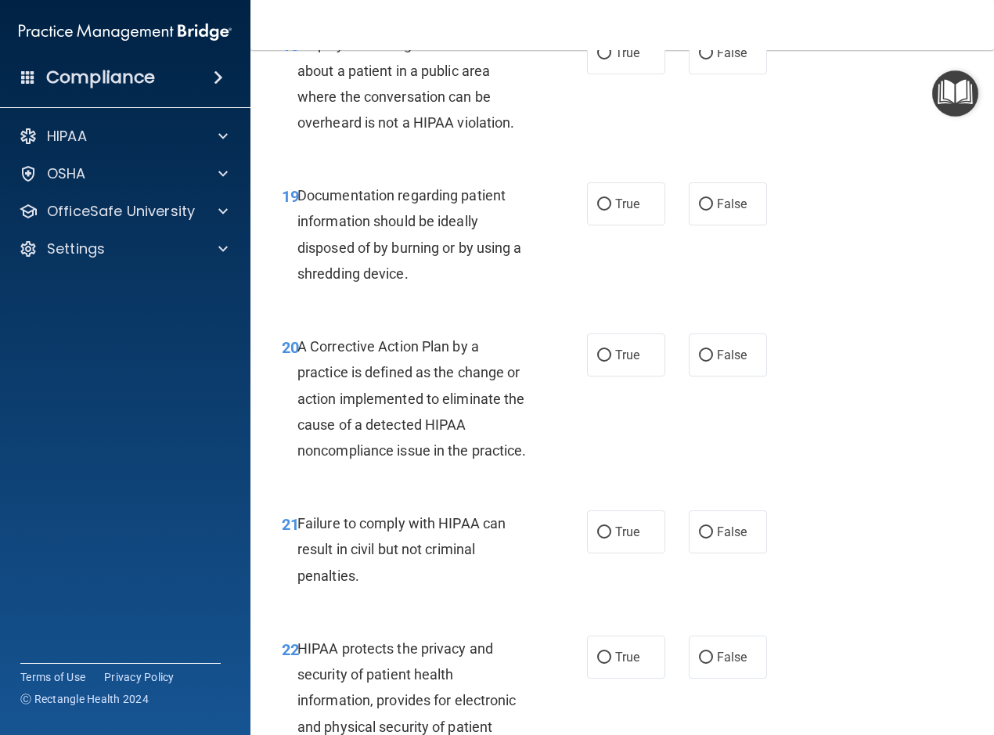
scroll to position [2824, 0]
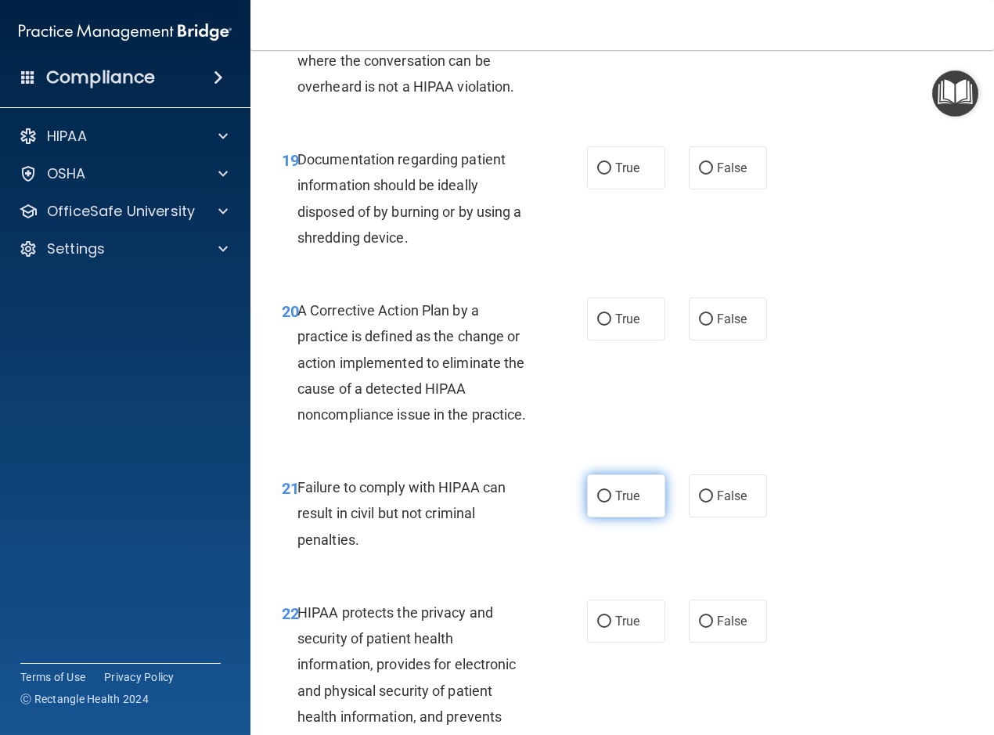
click at [604, 502] on input "True" at bounding box center [604, 497] width 14 height 12
radio input "true"
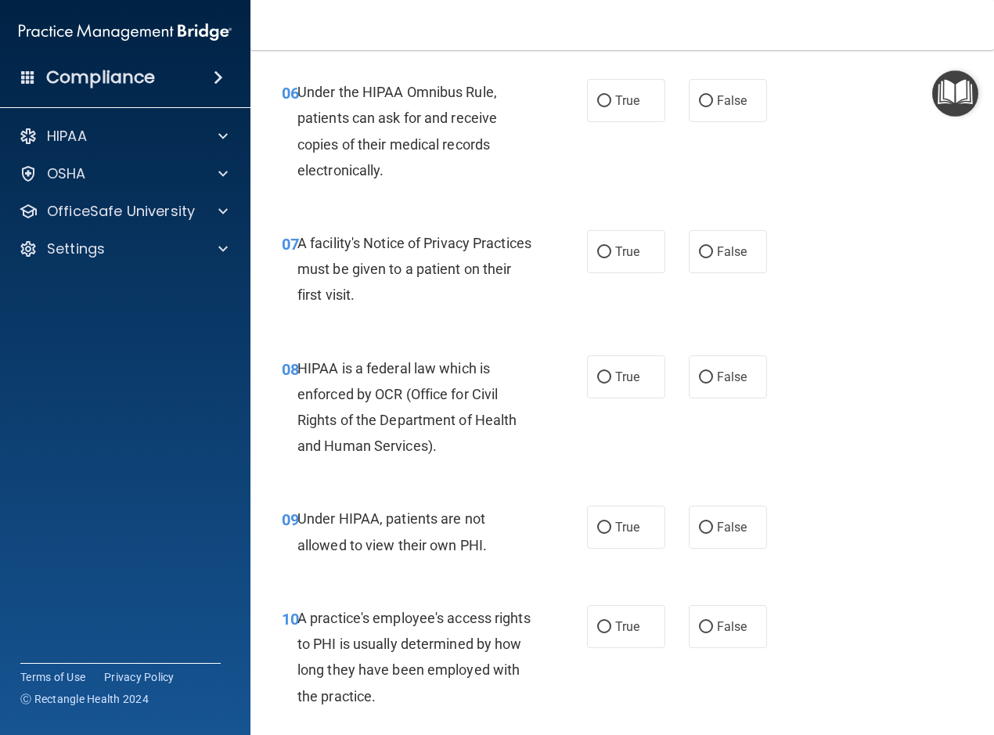
scroll to position [946, 0]
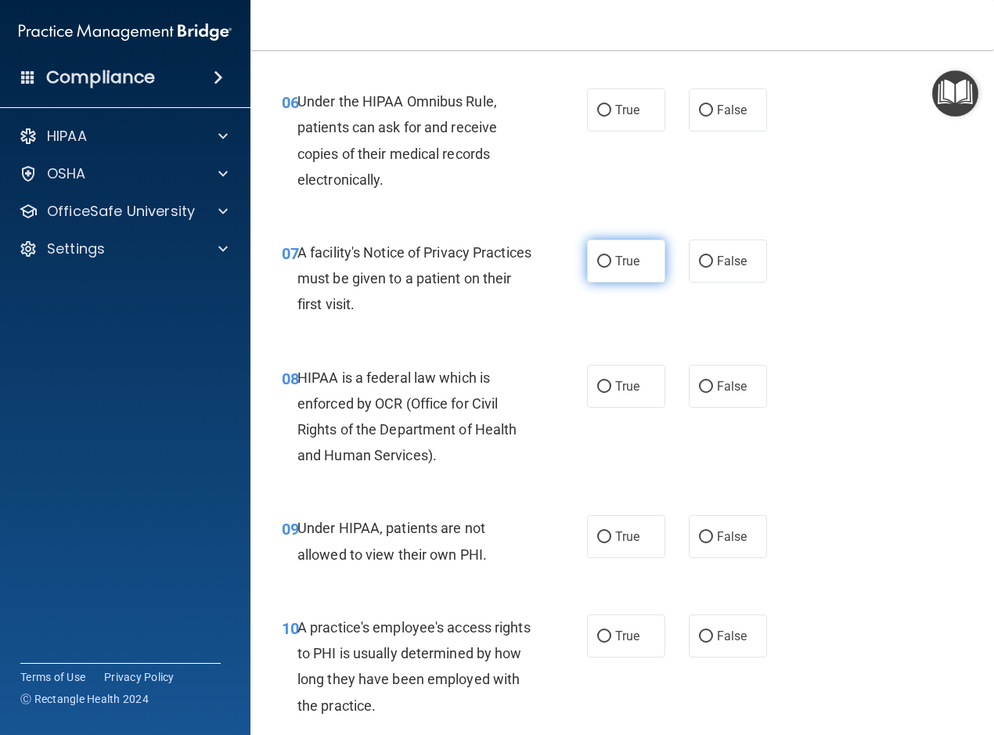
click at [599, 264] on input "True" at bounding box center [604, 262] width 14 height 12
radio input "true"
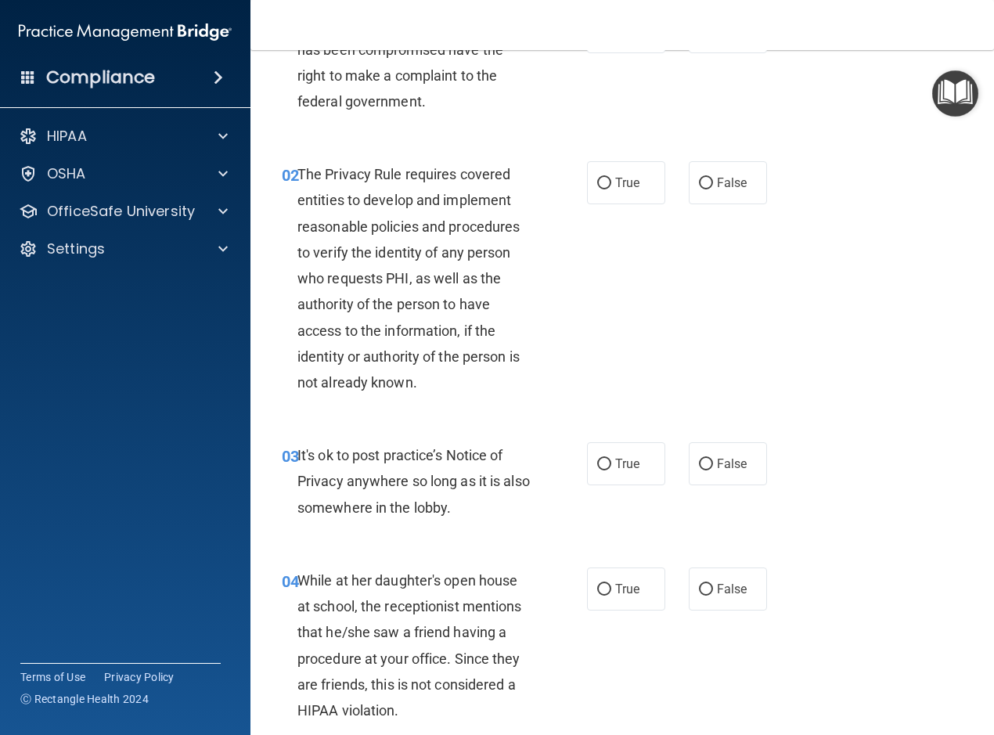
scroll to position [85, 0]
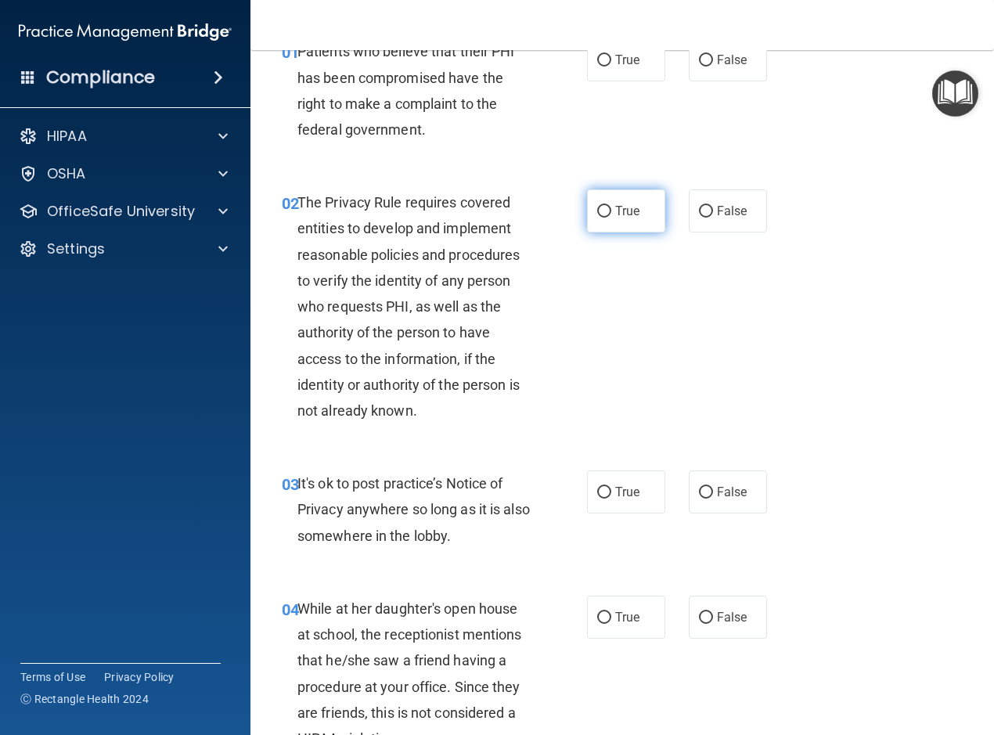
click at [589, 203] on label "True" at bounding box center [626, 210] width 78 height 43
click at [597, 206] on input "True" at bounding box center [604, 212] width 14 height 12
radio input "true"
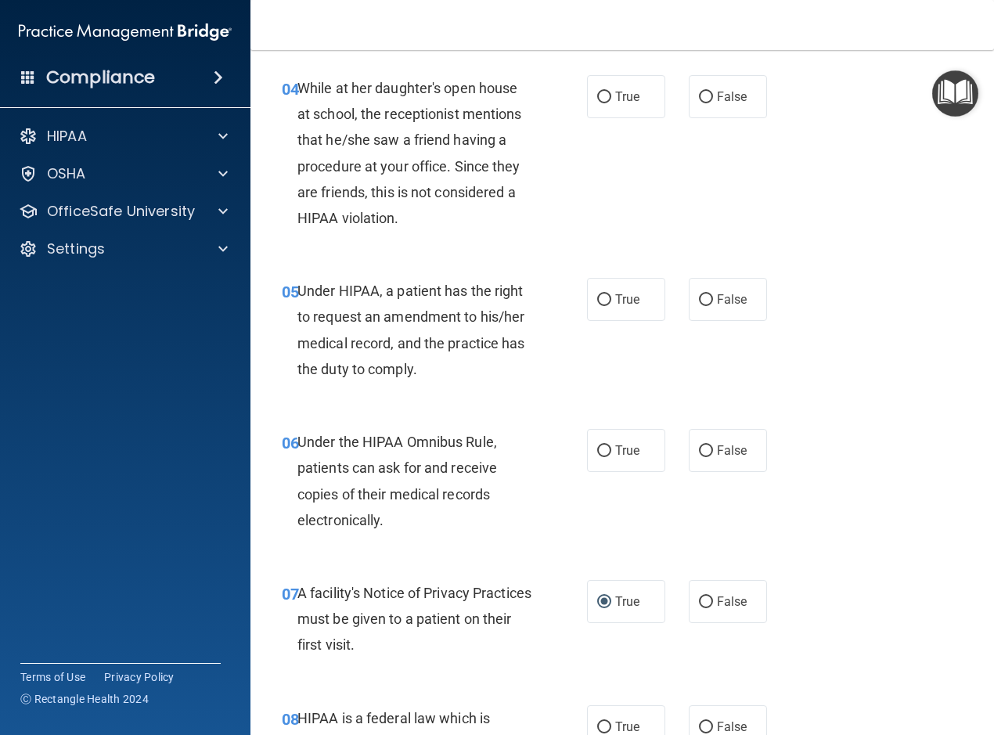
scroll to position [633, 0]
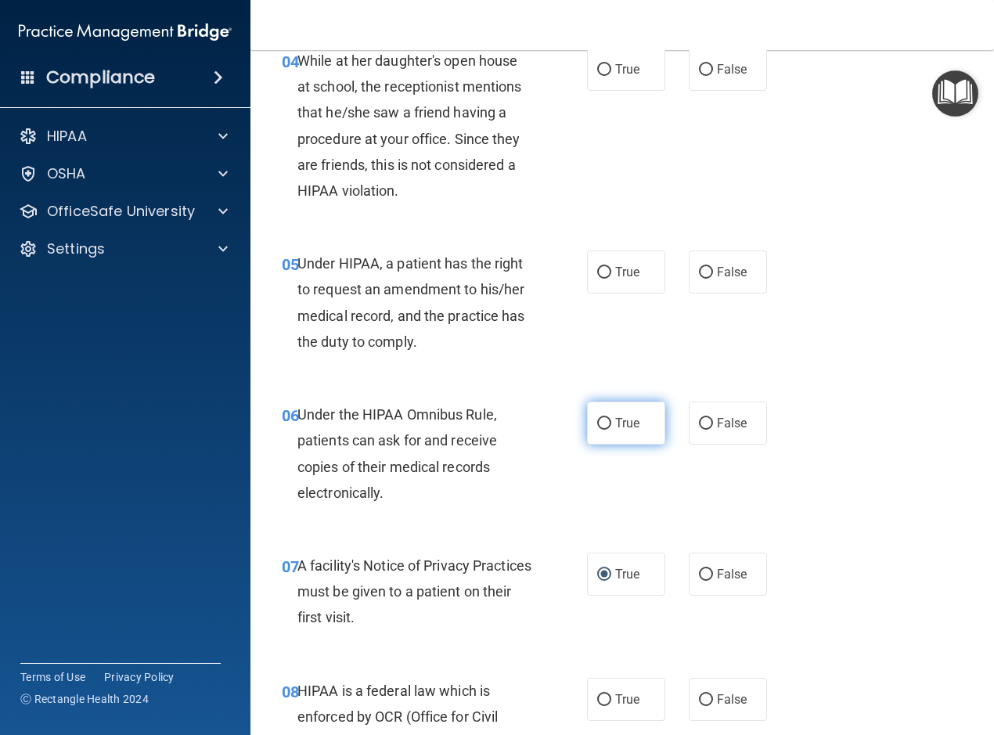
click at [603, 423] on input "True" at bounding box center [604, 424] width 14 height 12
radio input "true"
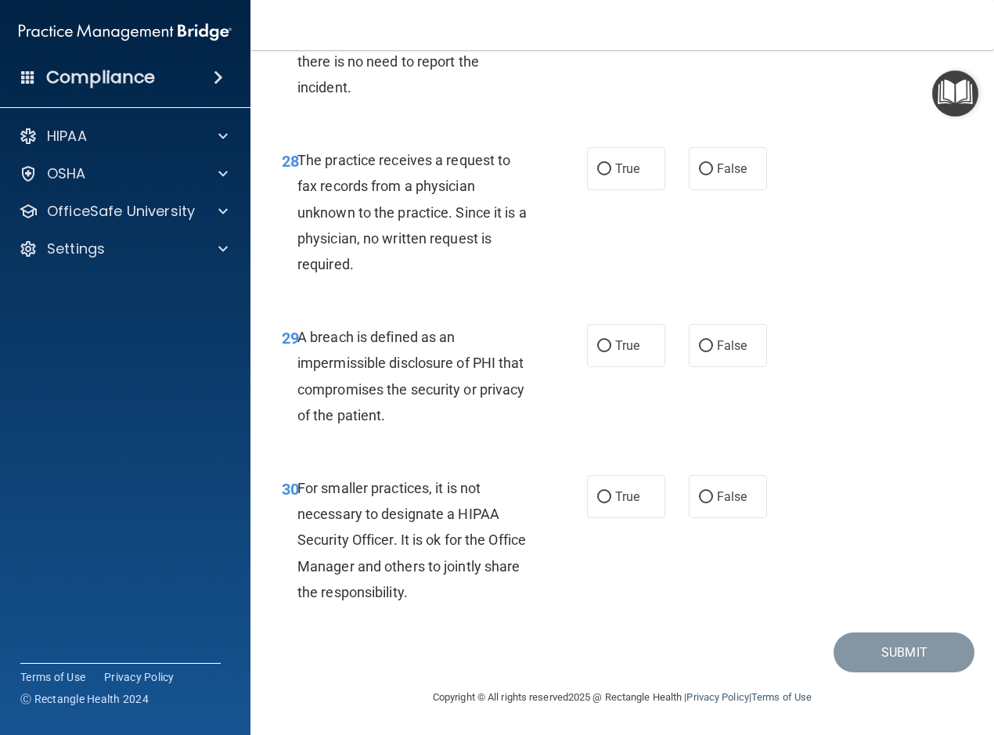
scroll to position [4467, 0]
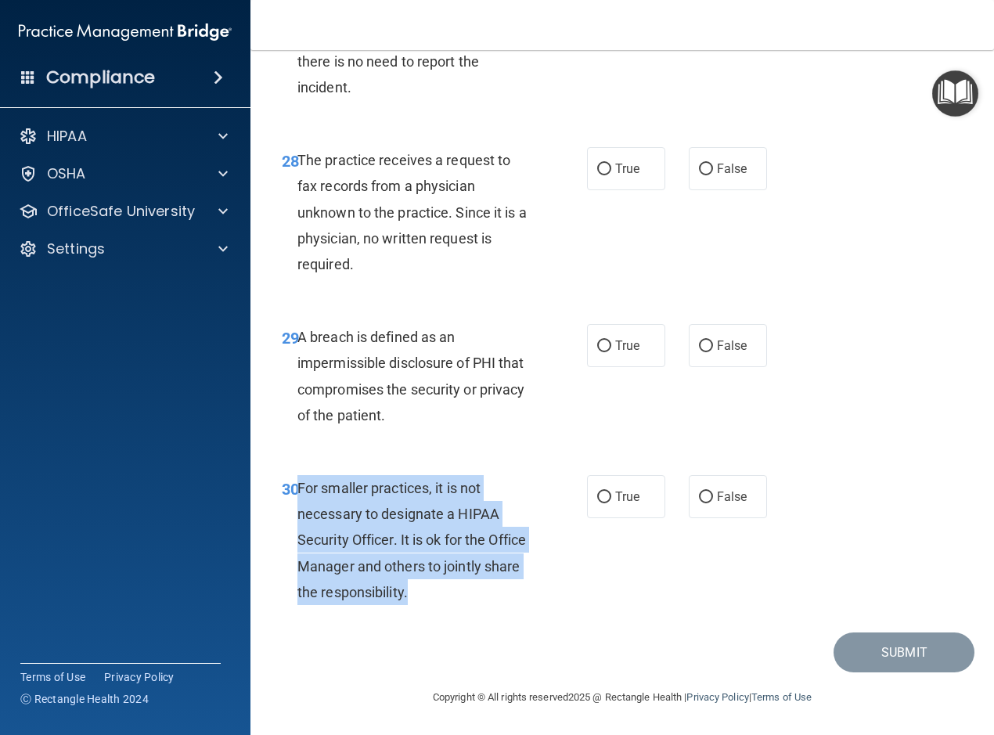
drag, startPoint x: 473, startPoint y: 595, endPoint x: 298, endPoint y: 489, distance: 204.4
click at [298, 489] on div "For smaller practices, it is not necessary to designate a HIPAA Security Office…" at bounding box center [420, 540] width 246 height 130
drag, startPoint x: 298, startPoint y: 489, endPoint x: 311, endPoint y: 491, distance: 12.7
copy span "For smaller practices, it is not necessary to designate a HIPAA Security Office…"
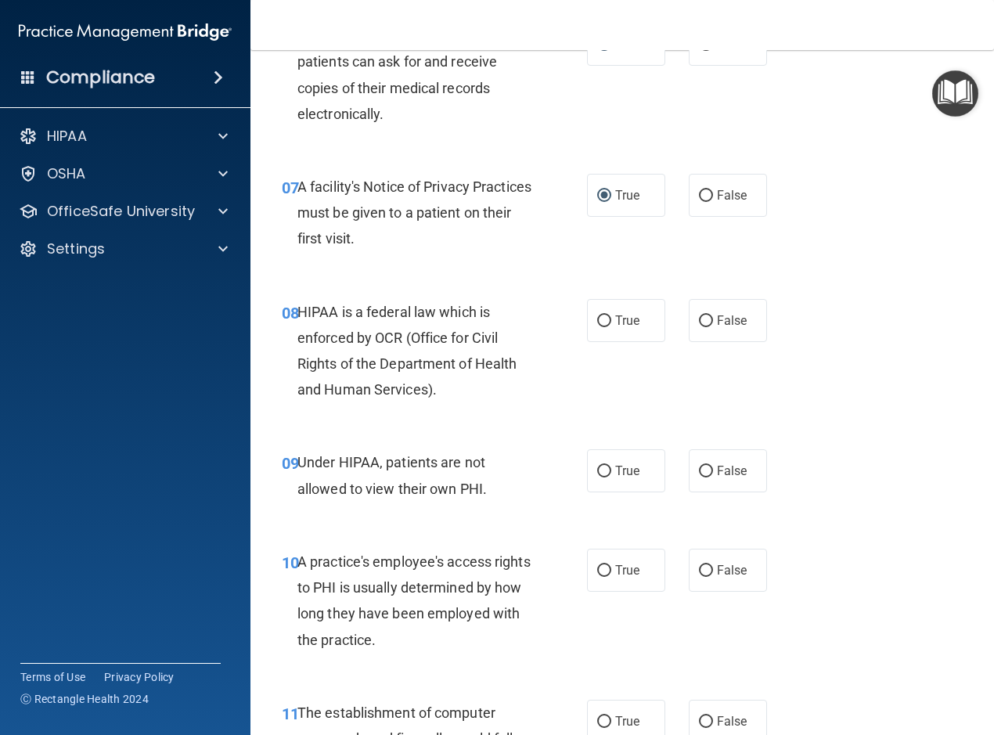
scroll to position [1017, 0]
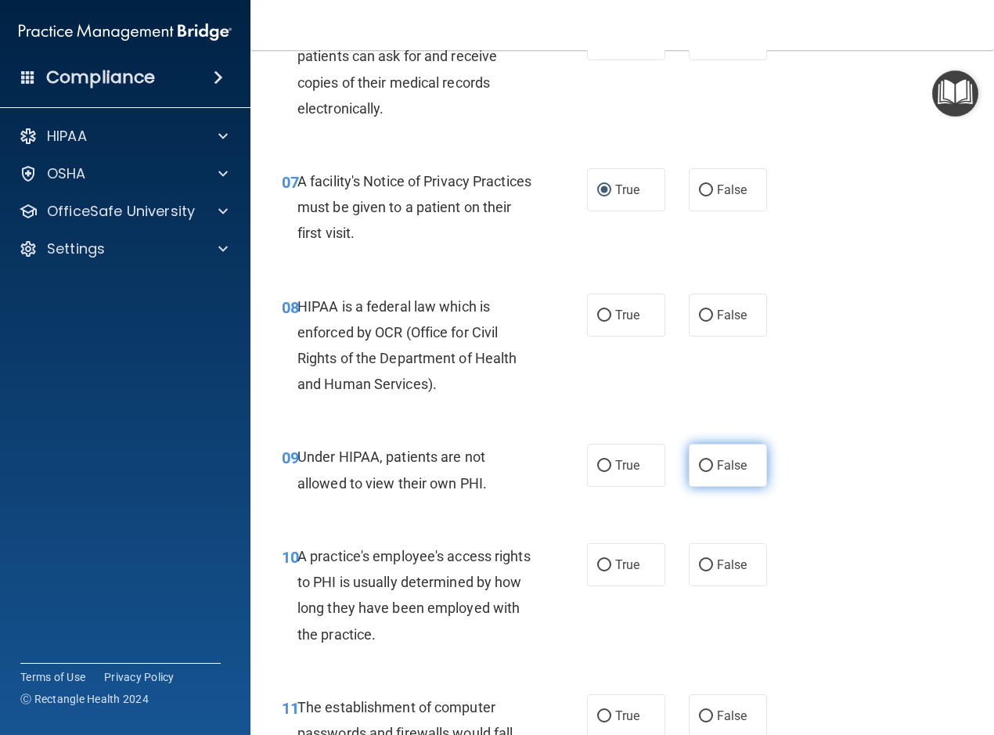
click at [699, 463] on input "False" at bounding box center [706, 466] width 14 height 12
radio input "true"
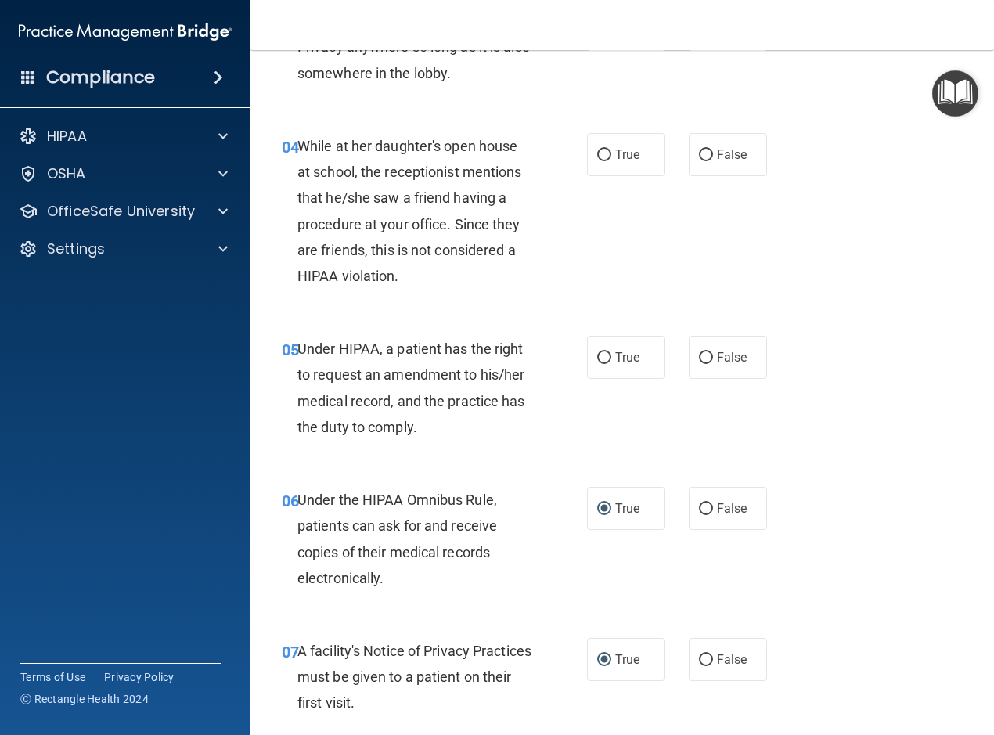
scroll to position [0, 0]
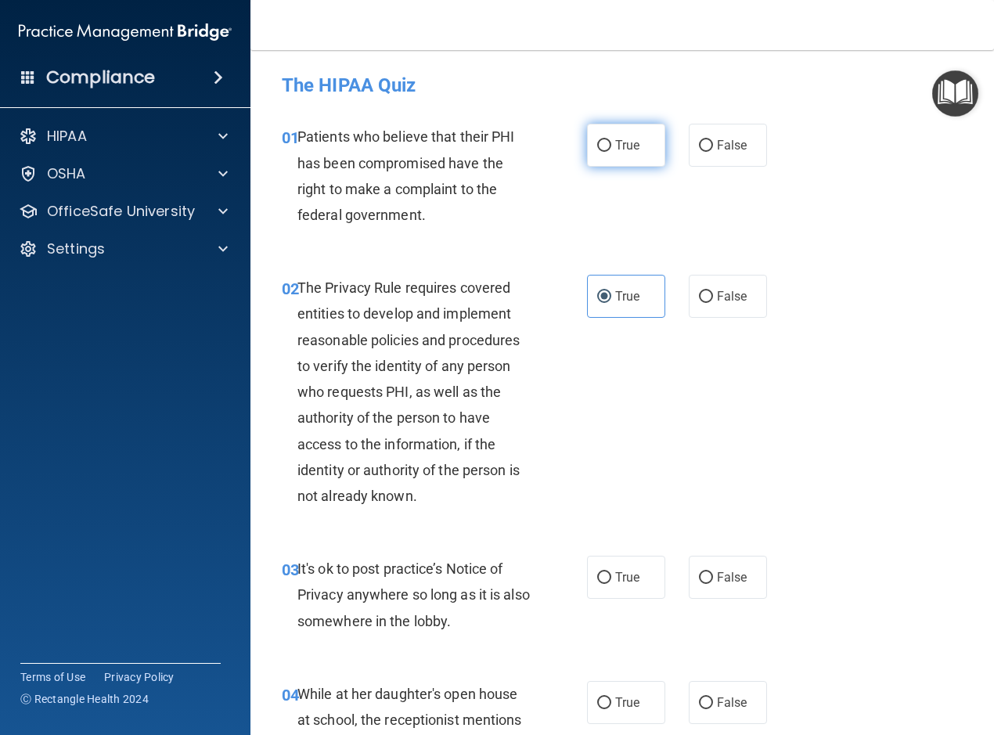
click at [592, 139] on label "True" at bounding box center [626, 145] width 78 height 43
click at [597, 140] on input "True" at bounding box center [604, 146] width 14 height 12
radio input "true"
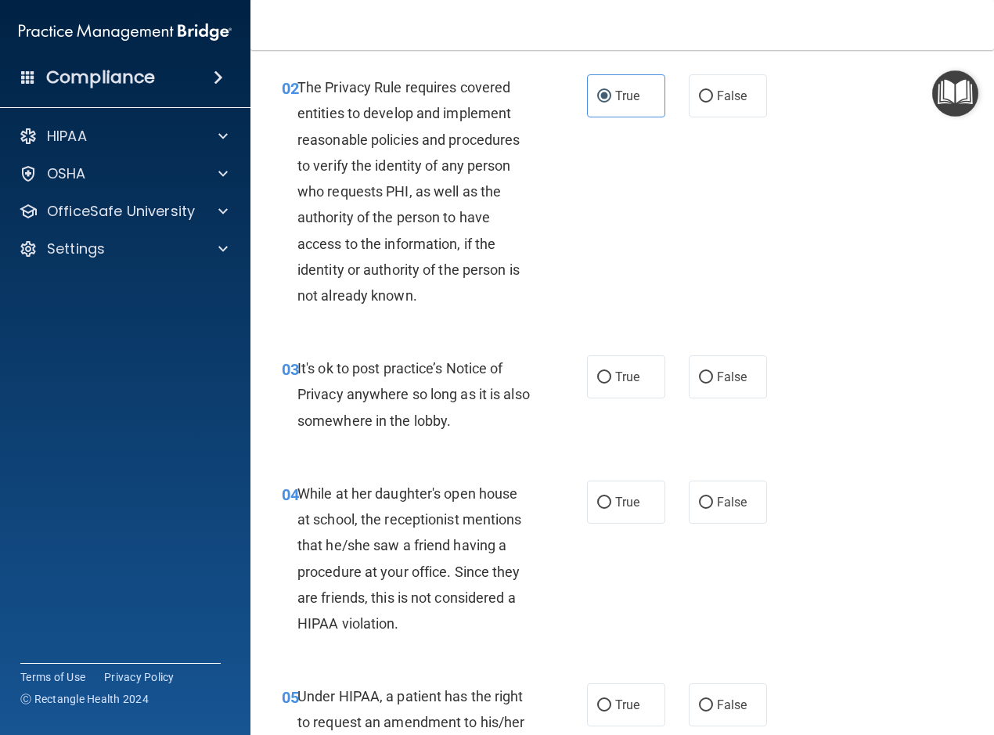
scroll to position [235, 0]
